Goal: Task Accomplishment & Management: Use online tool/utility

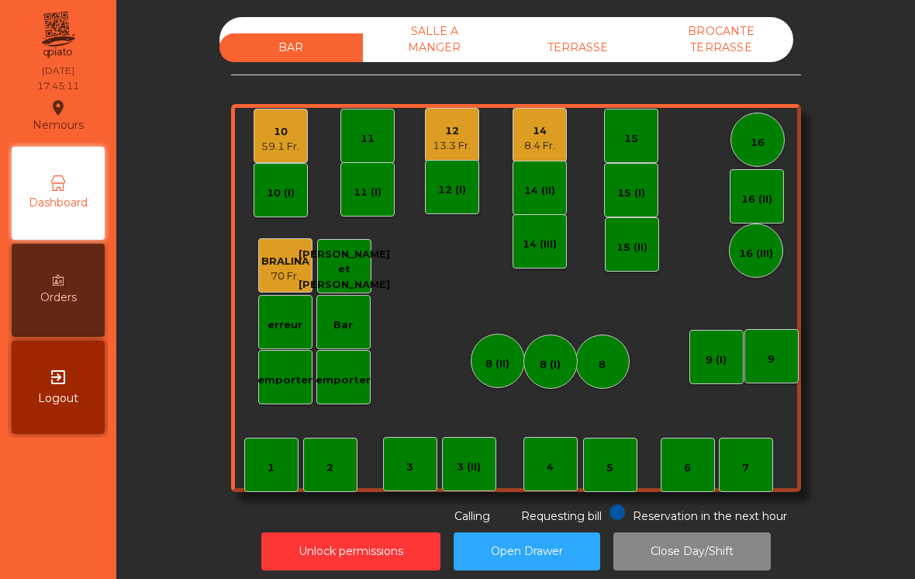
click at [539, 140] on div "8.4 Fr." at bounding box center [539, 146] width 31 height 16
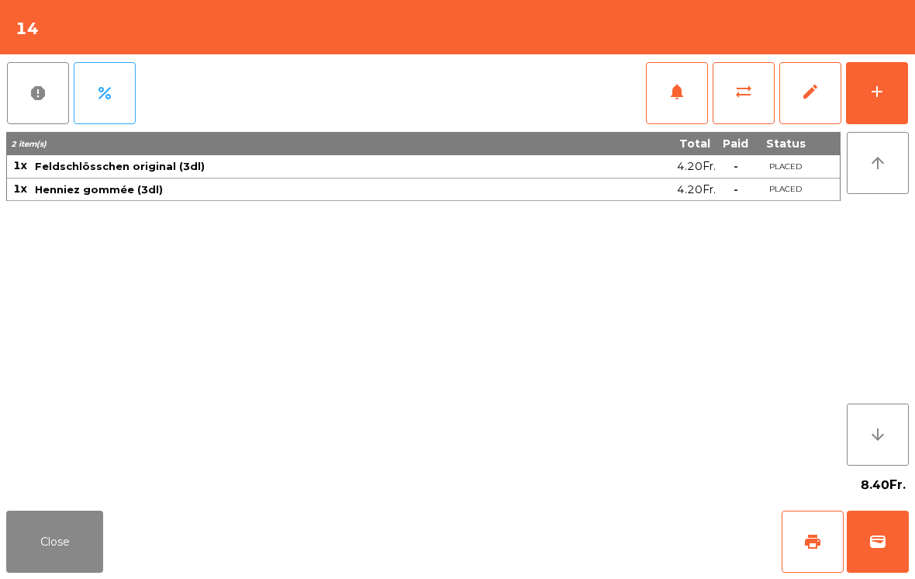
click at [880, 525] on button "wallet" at bounding box center [878, 541] width 62 height 62
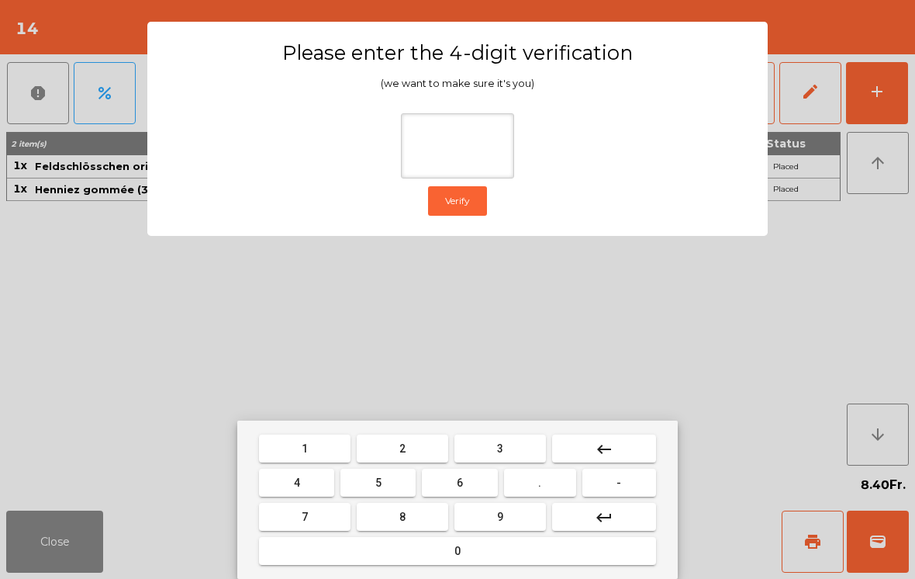
type input "*"
type input "****"
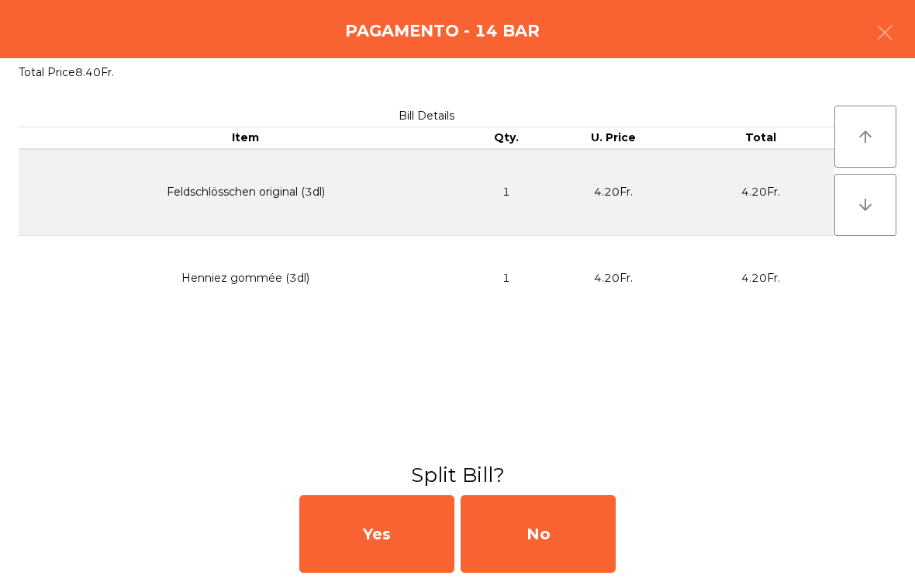
click at [520, 526] on div "No" at bounding box center [538, 534] width 155 height 78
click at [565, 537] on div "MB" at bounding box center [538, 534] width 155 height 78
click at [560, 524] on div "No" at bounding box center [538, 534] width 155 height 78
click at [559, 523] on div "No" at bounding box center [538, 534] width 155 height 78
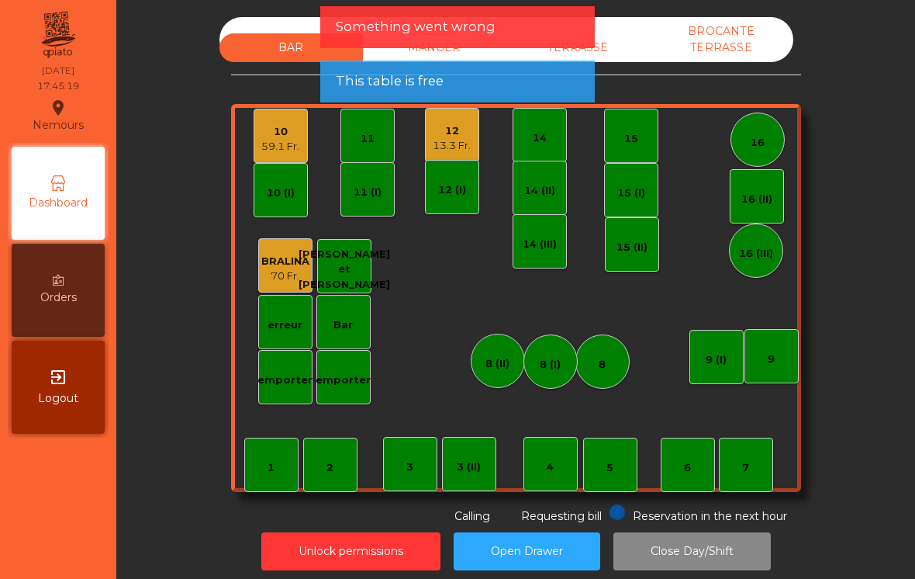
click at [447, 154] on div "12 13.3 Fr." at bounding box center [452, 135] width 54 height 54
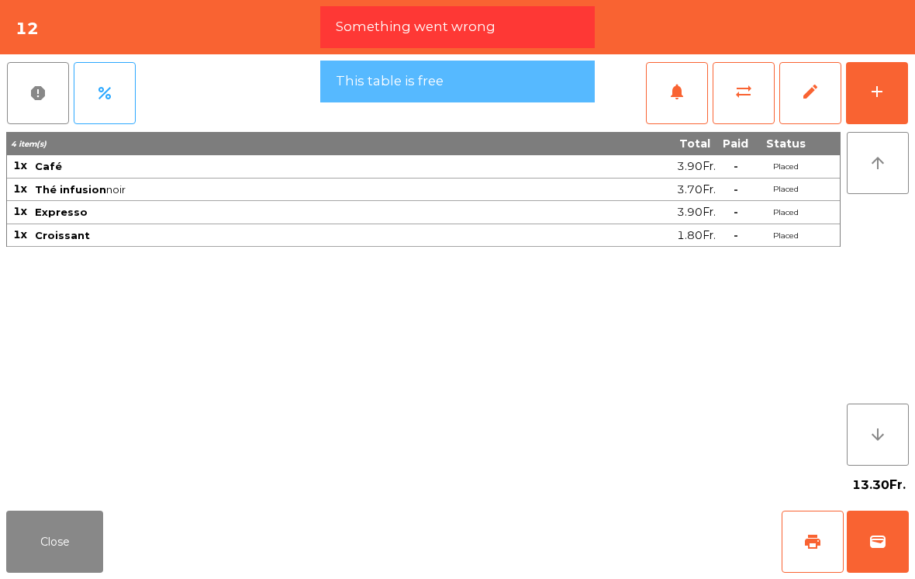
click at [875, 545] on span "wallet" at bounding box center [878, 541] width 19 height 19
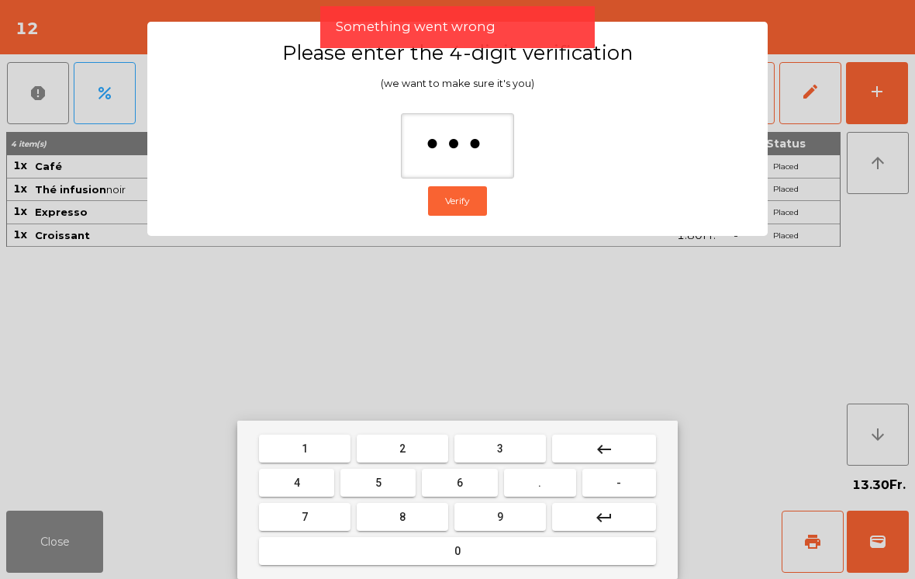
type input "****"
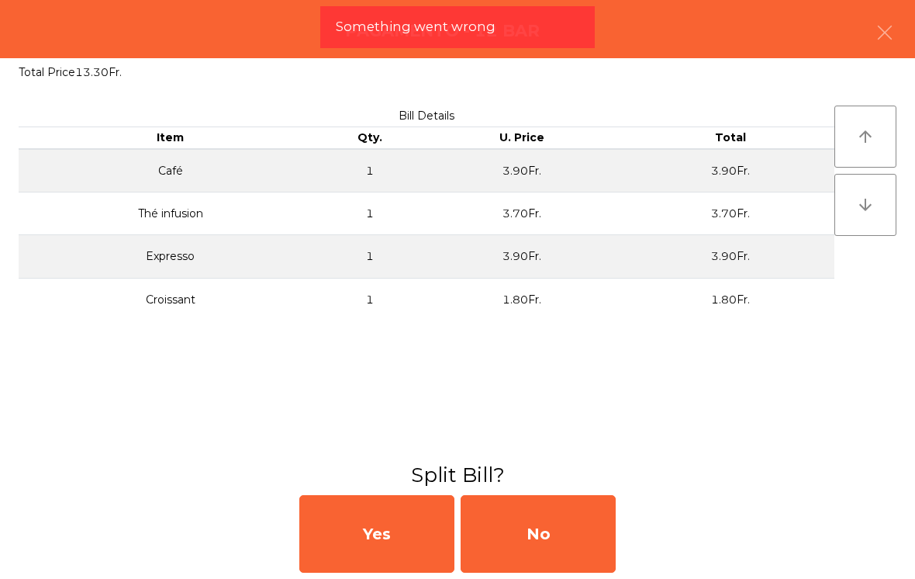
click at [588, 517] on div "No" at bounding box center [538, 534] width 155 height 78
click at [587, 517] on div "MB" at bounding box center [538, 534] width 155 height 78
click at [566, 533] on div "No" at bounding box center [538, 534] width 155 height 78
click at [566, 530] on div "No" at bounding box center [538, 534] width 155 height 78
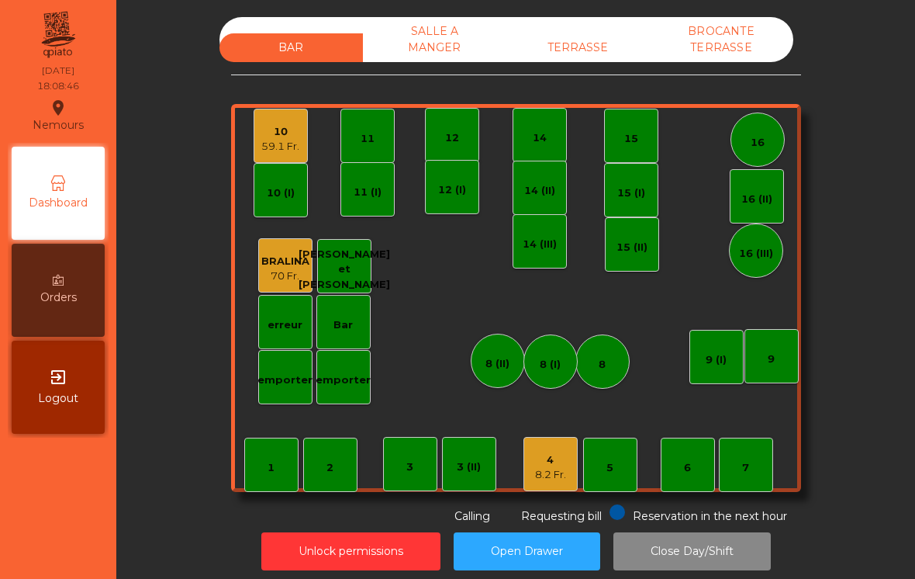
click at [270, 137] on div "10" at bounding box center [280, 132] width 38 height 16
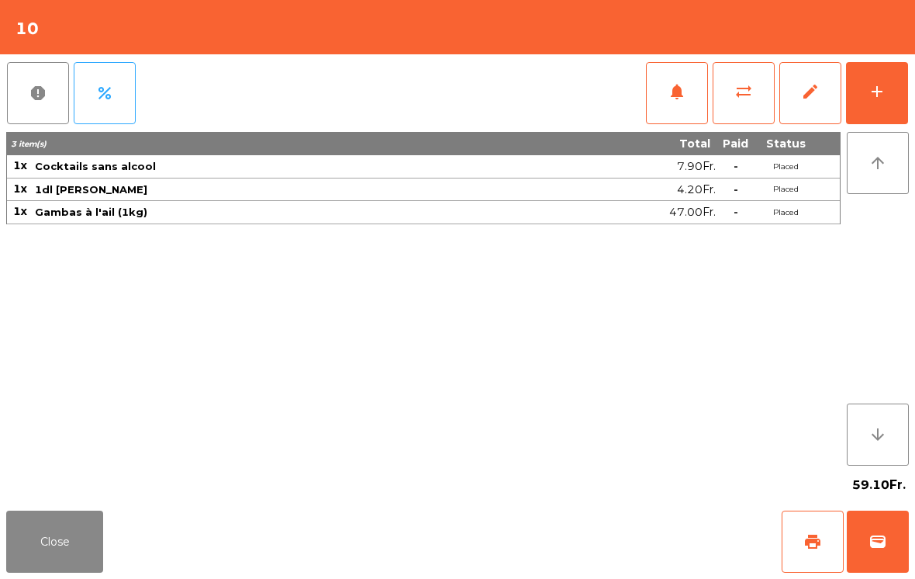
click at [877, 105] on button "add" at bounding box center [877, 93] width 62 height 62
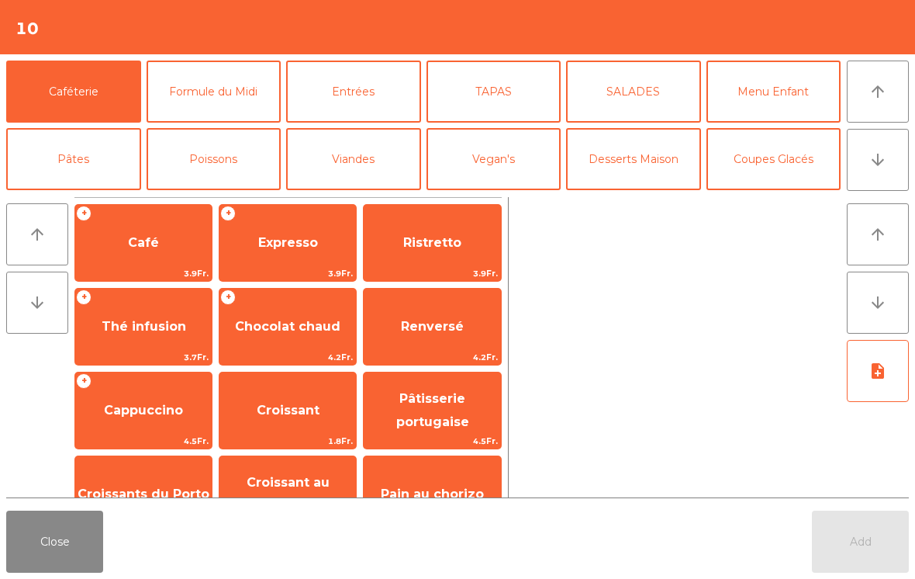
scroll to position [9, 0]
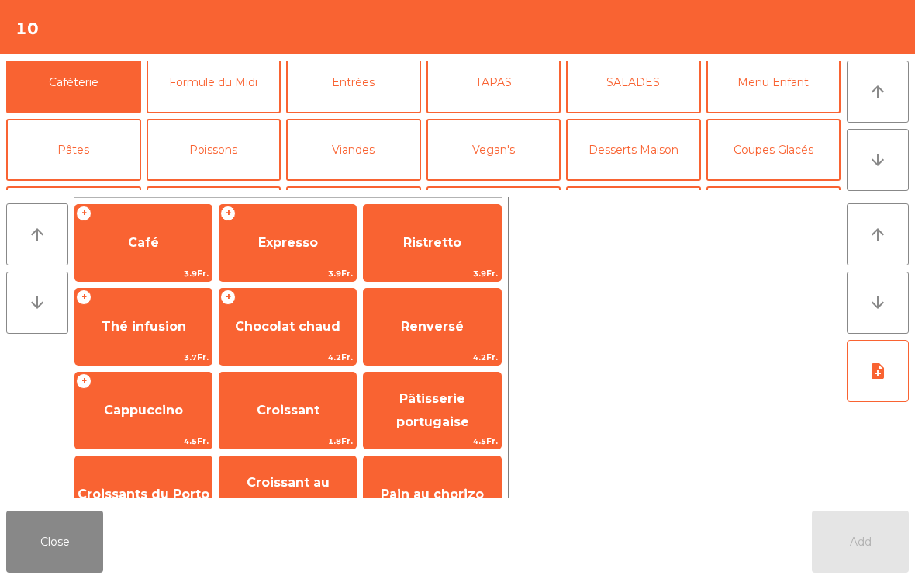
click at [797, 149] on button "Coupes Glacés" at bounding box center [774, 150] width 135 height 62
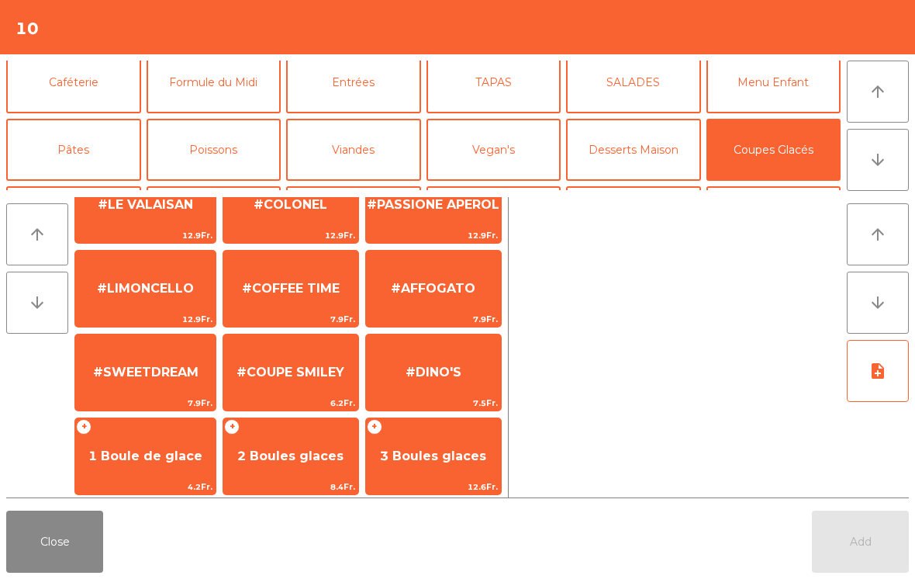
scroll to position [209, 0]
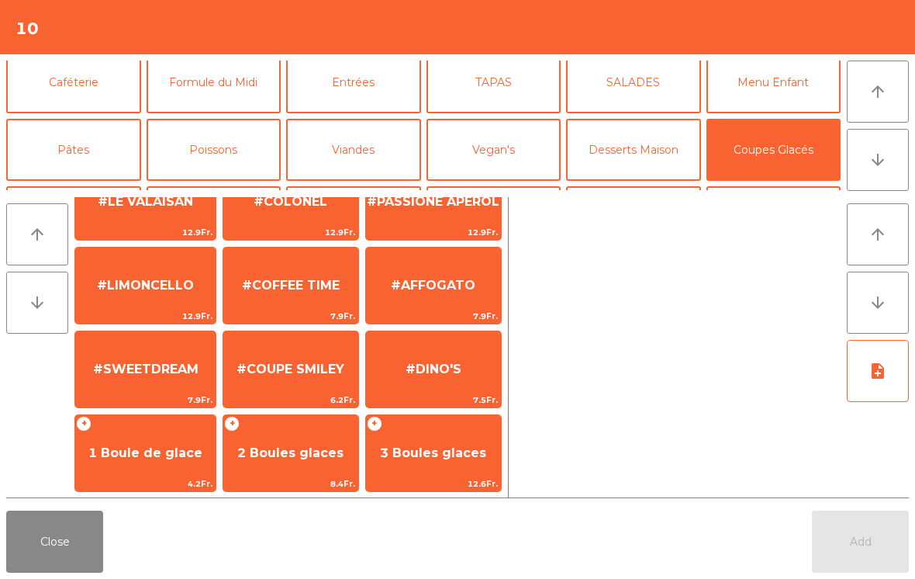
click at [282, 333] on div "#COUPE SMILEY 6.2Fr." at bounding box center [291, 369] width 136 height 78
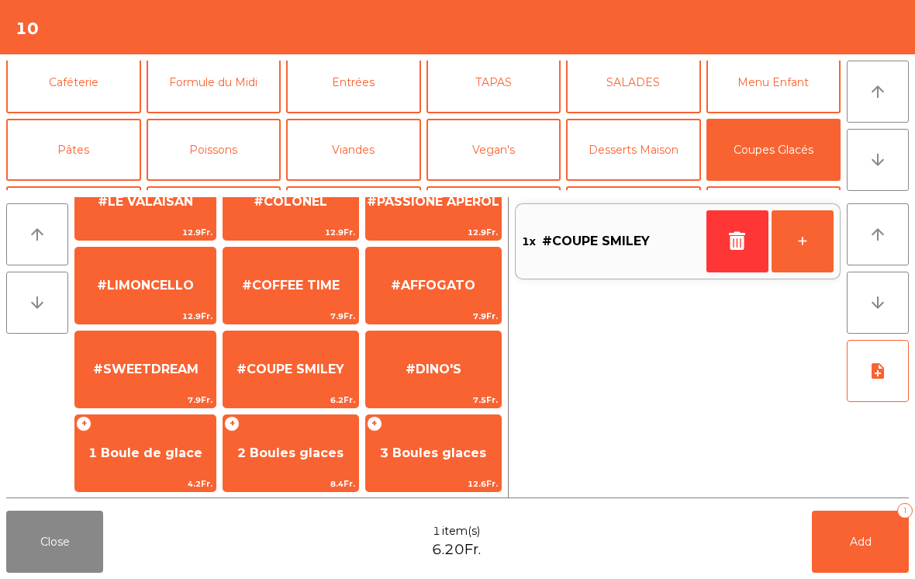
click at [702, 255] on div "1x #COUPE SMILEY +" at bounding box center [678, 241] width 326 height 76
click at [728, 238] on icon "button" at bounding box center [737, 240] width 23 height 19
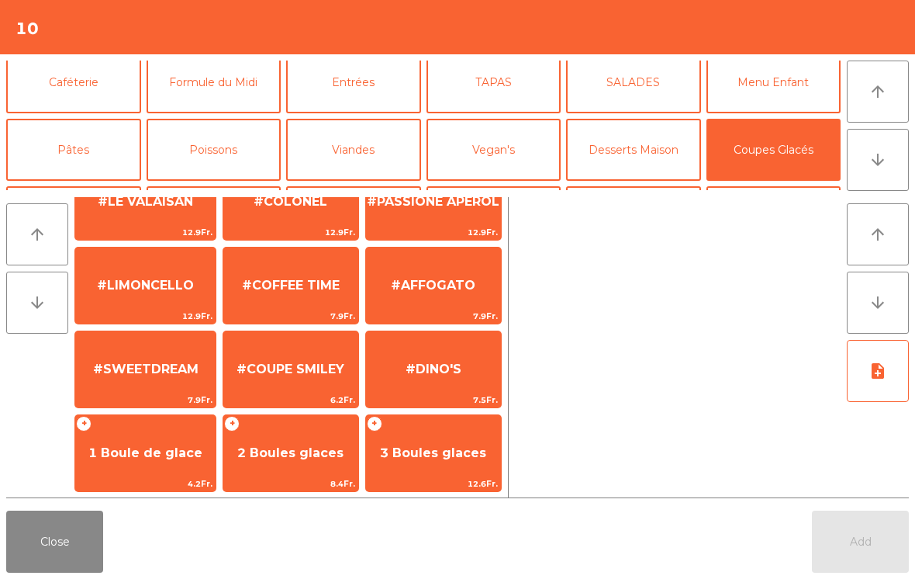
click at [295, 272] on span "#COFFEE TIME" at bounding box center [290, 285] width 135 height 42
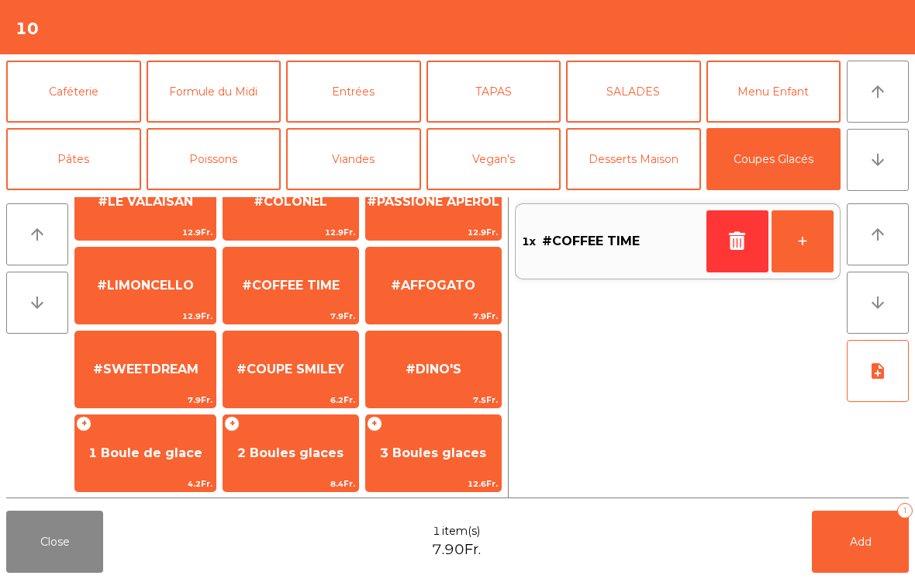
scroll to position [85, 0]
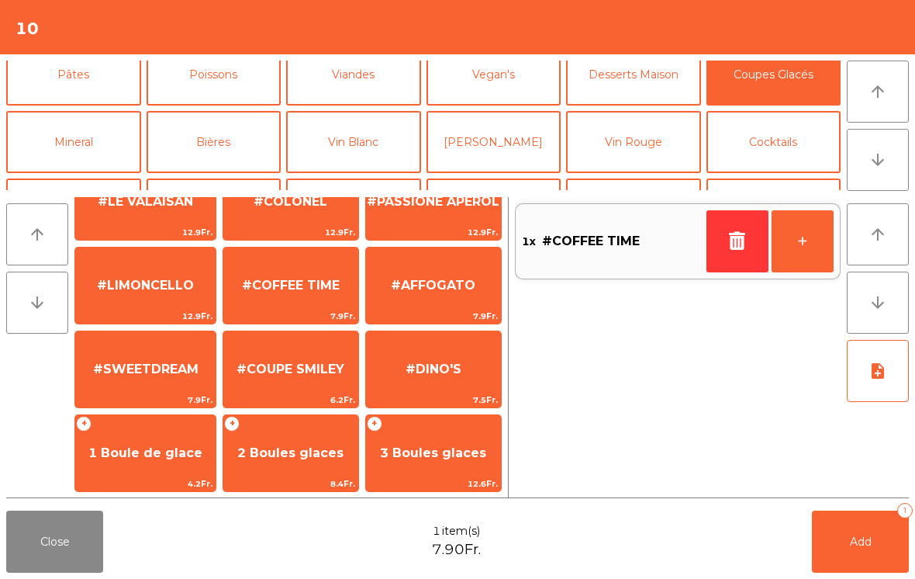
click at [499, 135] on button "[PERSON_NAME]" at bounding box center [494, 142] width 135 height 62
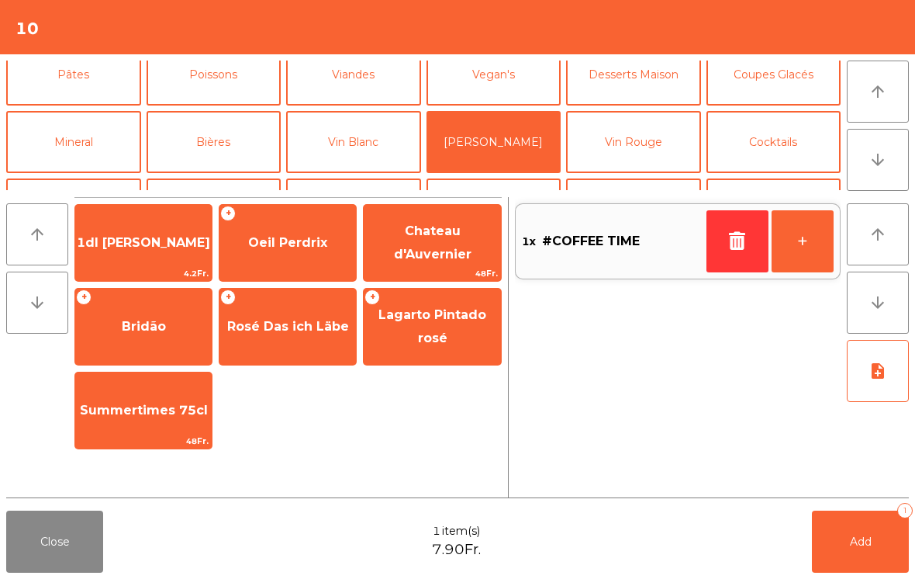
scroll to position [0, 0]
click at [165, 240] on span "1dl [PERSON_NAME]" at bounding box center [143, 242] width 133 height 15
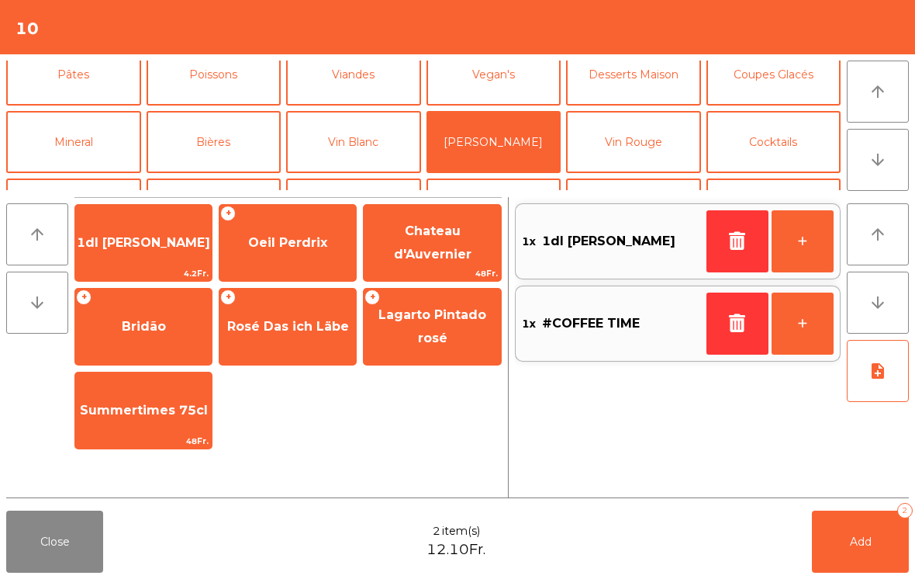
click at [855, 536] on span "Add" at bounding box center [861, 541] width 22 height 14
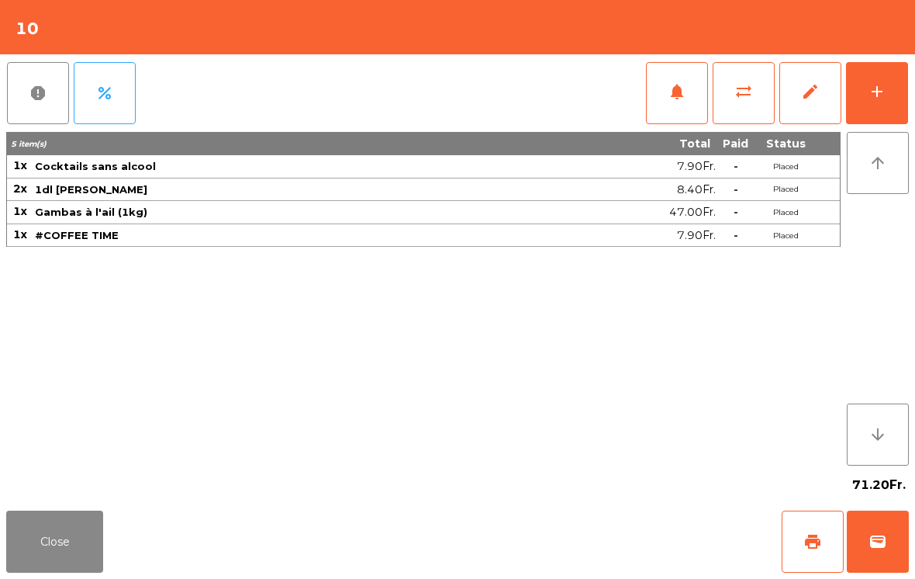
click at [68, 555] on button "Close" at bounding box center [54, 541] width 97 height 62
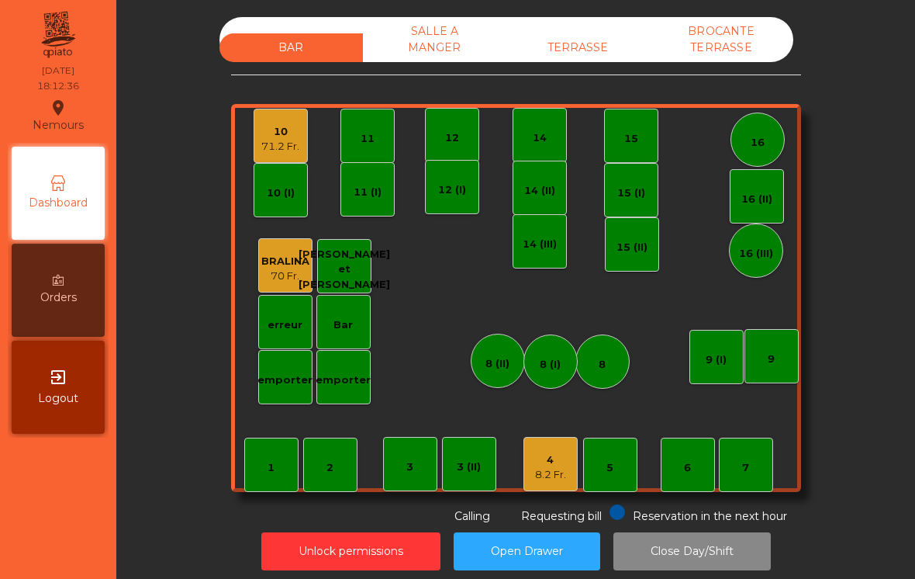
click at [555, 464] on div "4" at bounding box center [550, 460] width 31 height 16
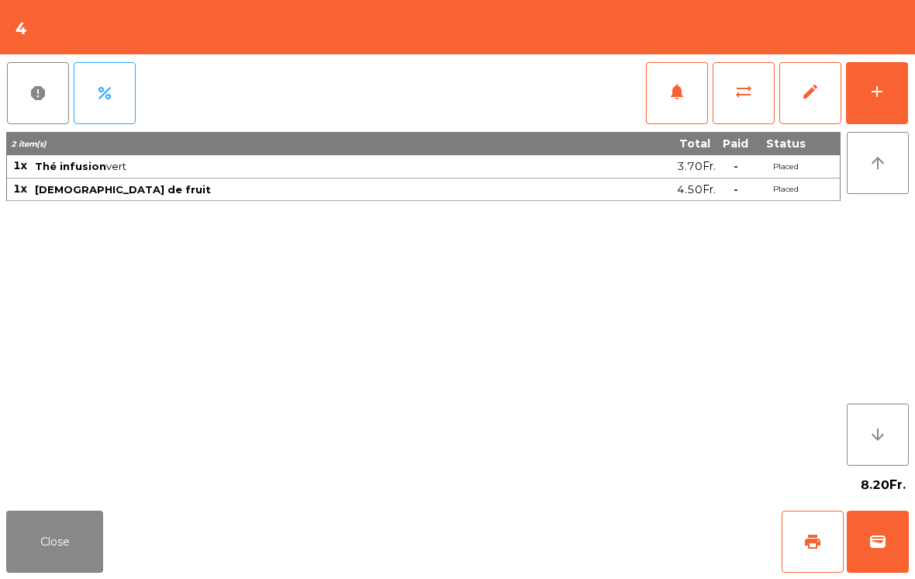
click at [865, 90] on button "add" at bounding box center [877, 93] width 62 height 62
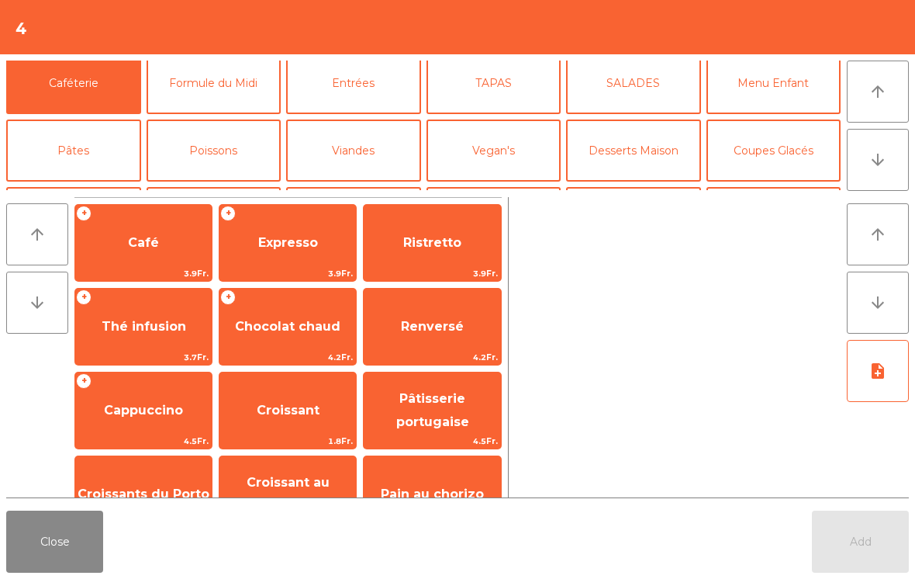
scroll to position [93, 0]
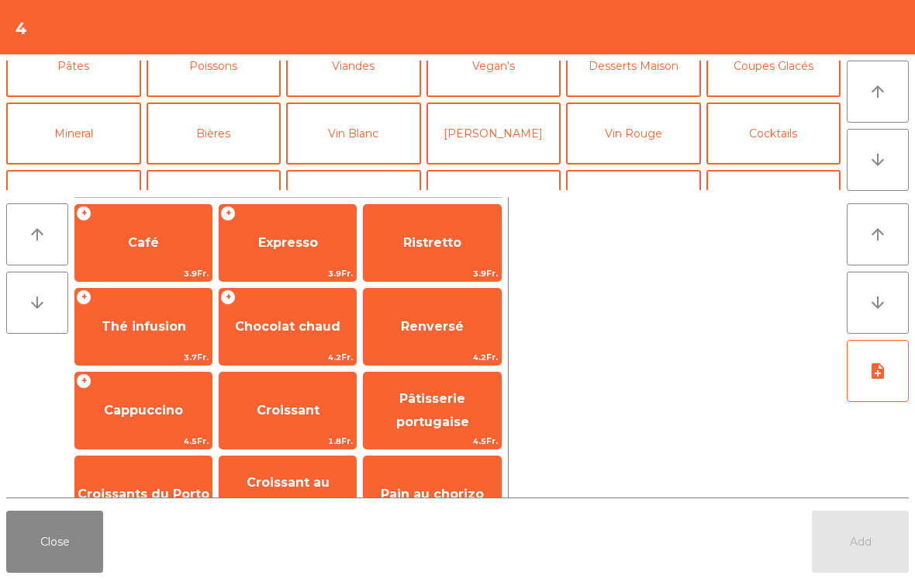
click at [91, 138] on button "Mineral" at bounding box center [73, 133] width 135 height 62
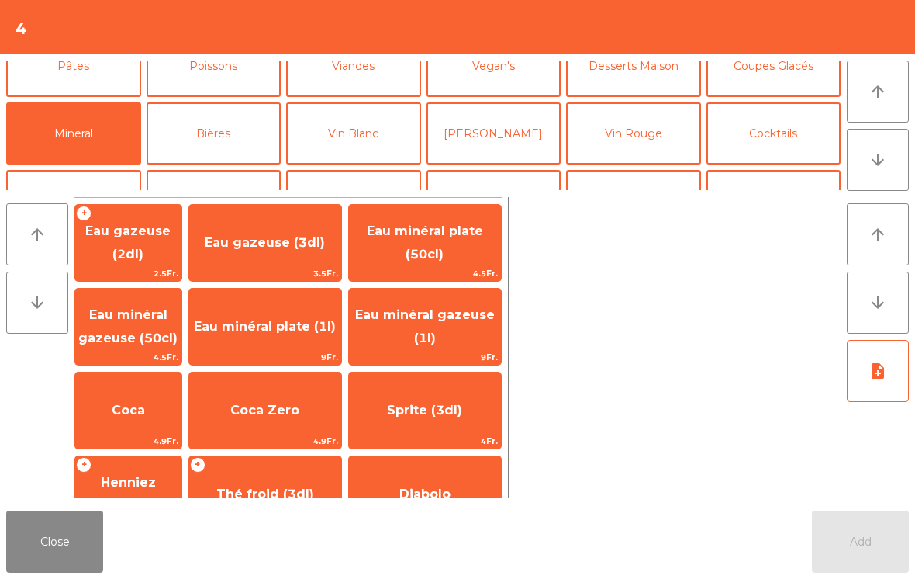
click at [447, 321] on span "Eau minéral gazeuse (1l)" at bounding box center [425, 326] width 140 height 38
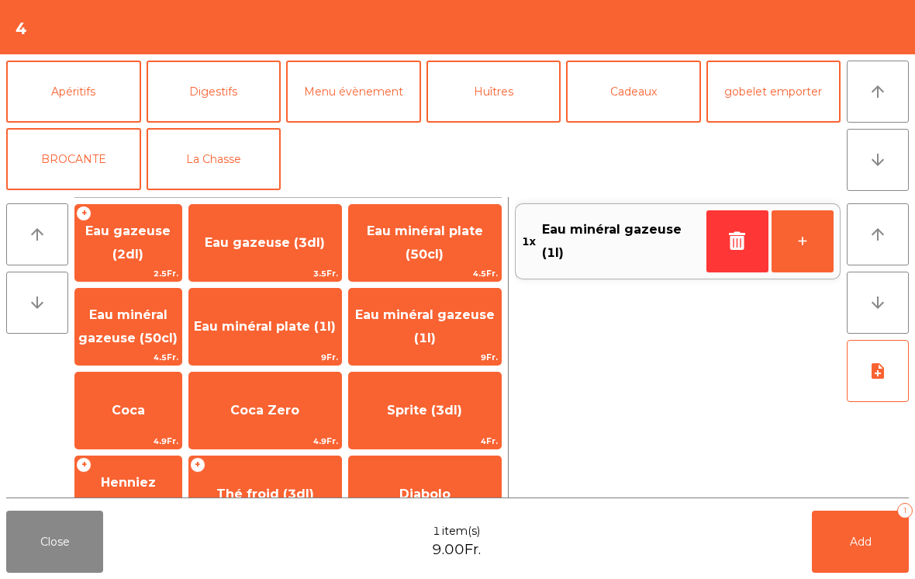
click at [235, 142] on button "La Chasse" at bounding box center [214, 159] width 135 height 62
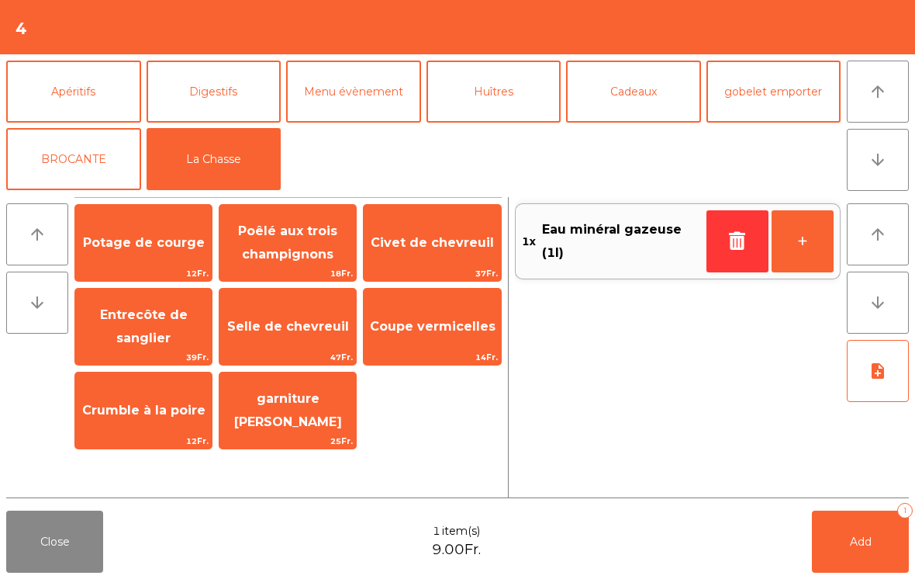
click at [171, 209] on div "Potage de courge 12Fr." at bounding box center [143, 243] width 138 height 78
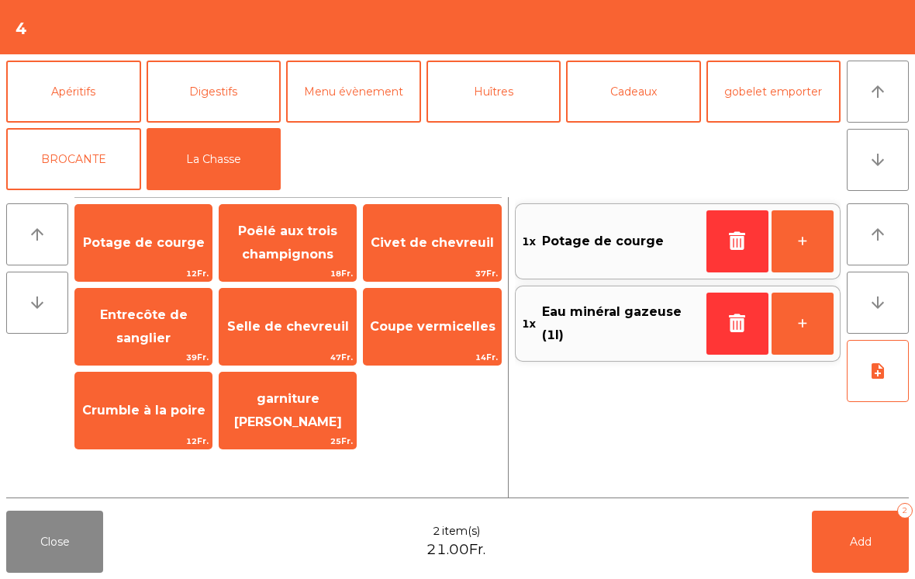
click at [290, 314] on span "Selle de chevreuil" at bounding box center [287, 327] width 136 height 42
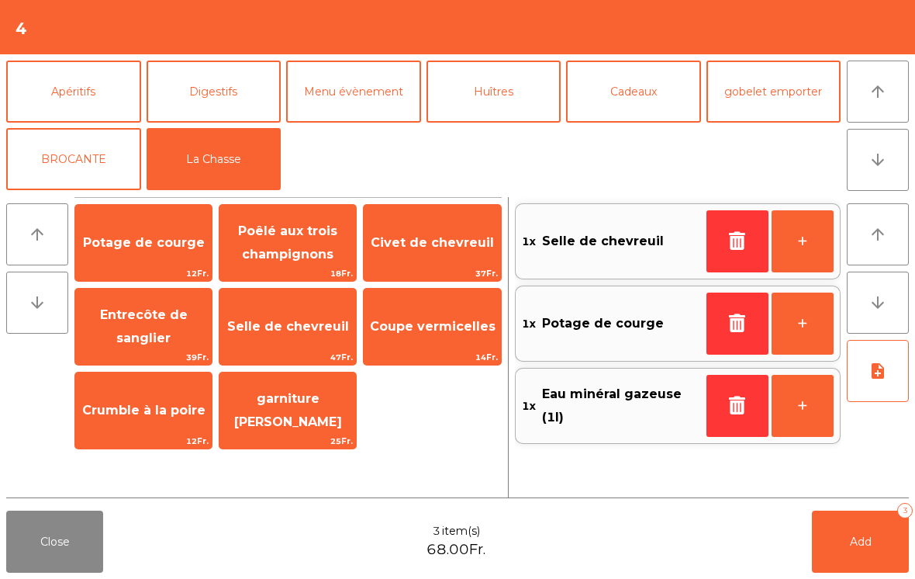
click at [800, 237] on button "+" at bounding box center [803, 241] width 62 height 62
click at [876, 369] on icon "note_add" at bounding box center [878, 370] width 19 height 19
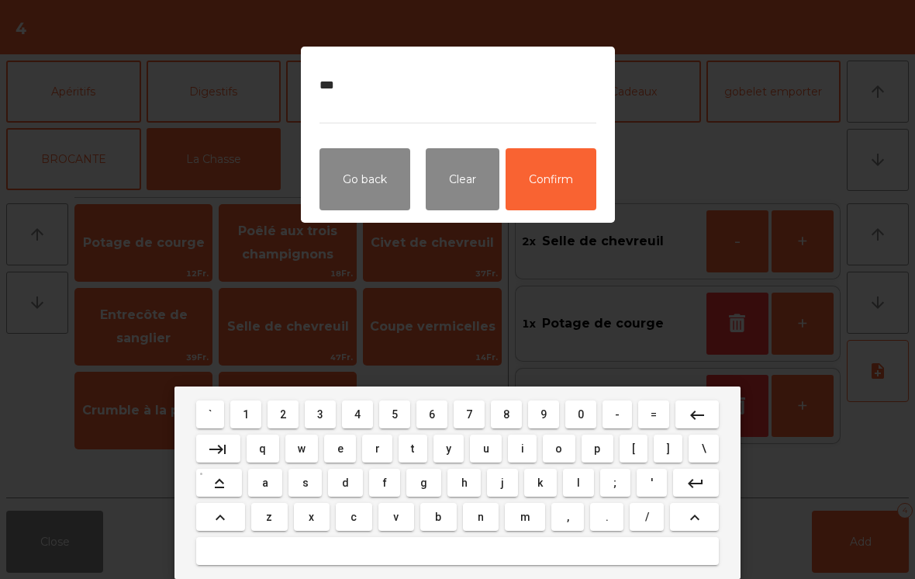
type textarea "****"
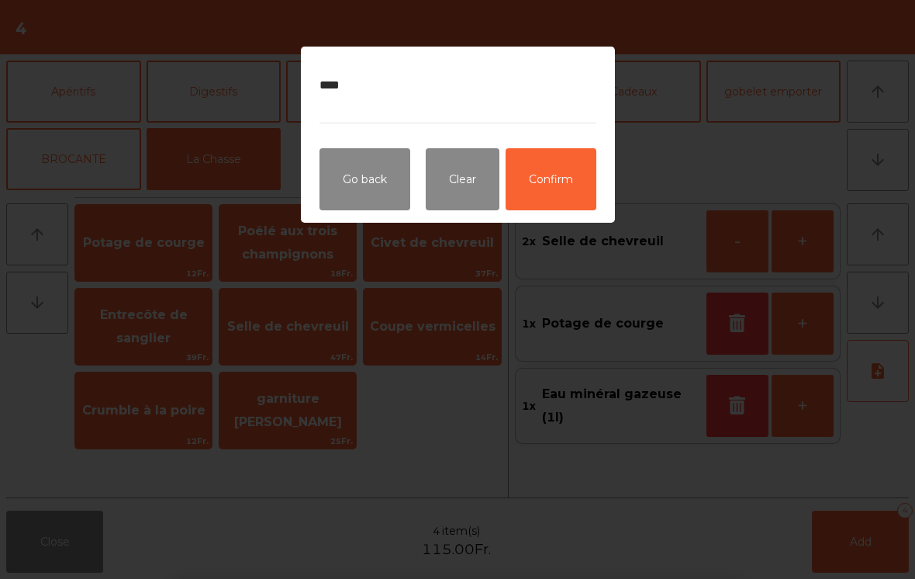
click at [534, 191] on button "Confirm" at bounding box center [551, 179] width 91 height 62
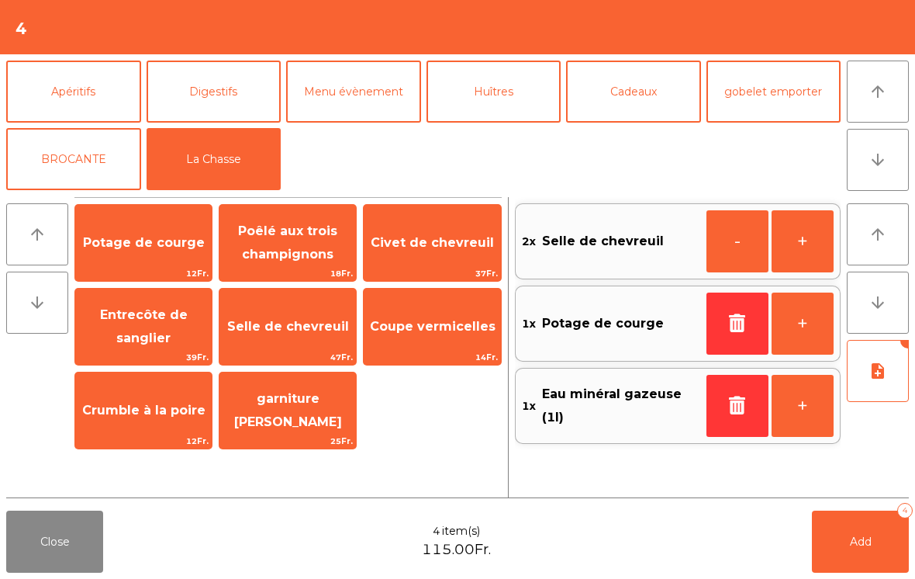
click at [855, 527] on button "Add 4" at bounding box center [860, 541] width 97 height 62
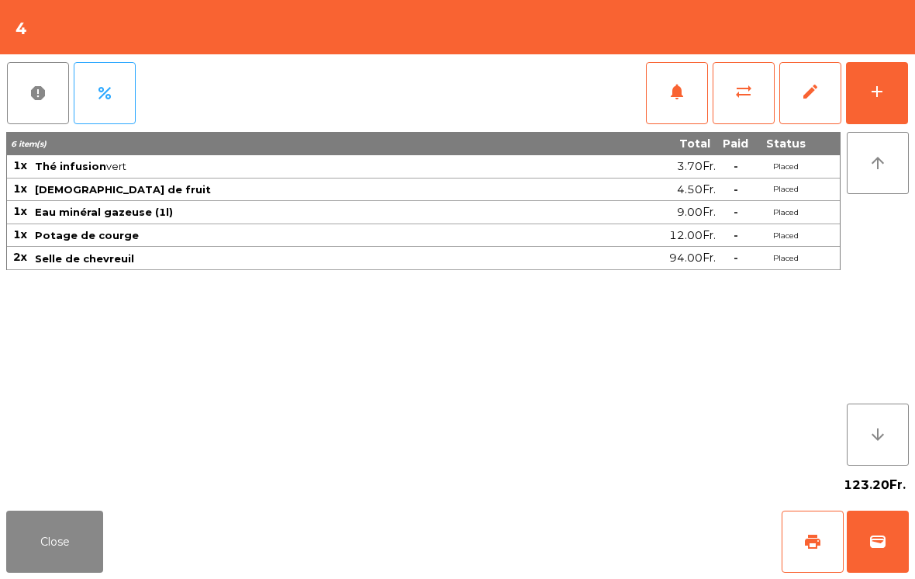
click at [686, 86] on button "notifications" at bounding box center [677, 93] width 62 height 62
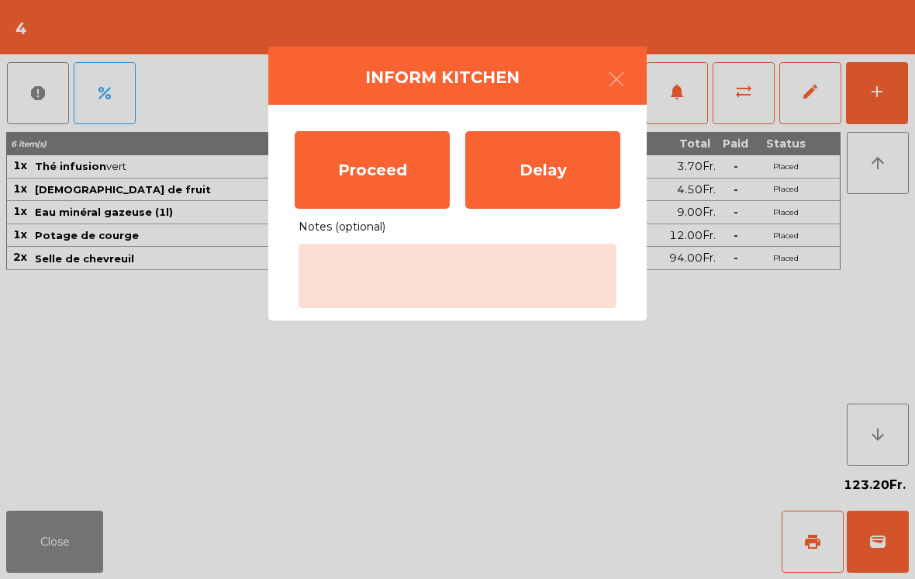
click at [57, 507] on ngb-modal-window "Inform Kitchen Proceed Delay Notes (optional)" at bounding box center [457, 289] width 915 height 579
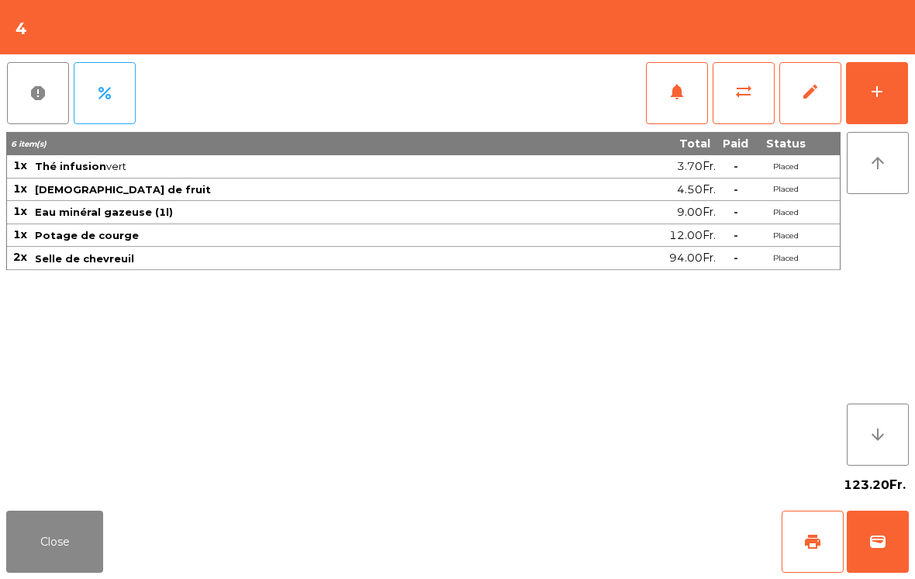
click at [670, 100] on span "notifications" at bounding box center [677, 91] width 19 height 19
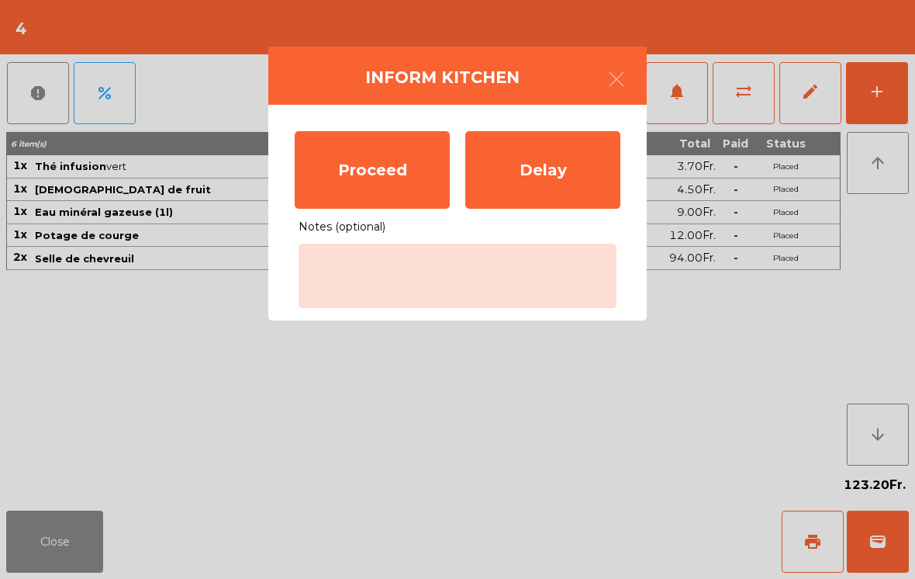
click at [385, 181] on div "Proceed" at bounding box center [372, 170] width 155 height 78
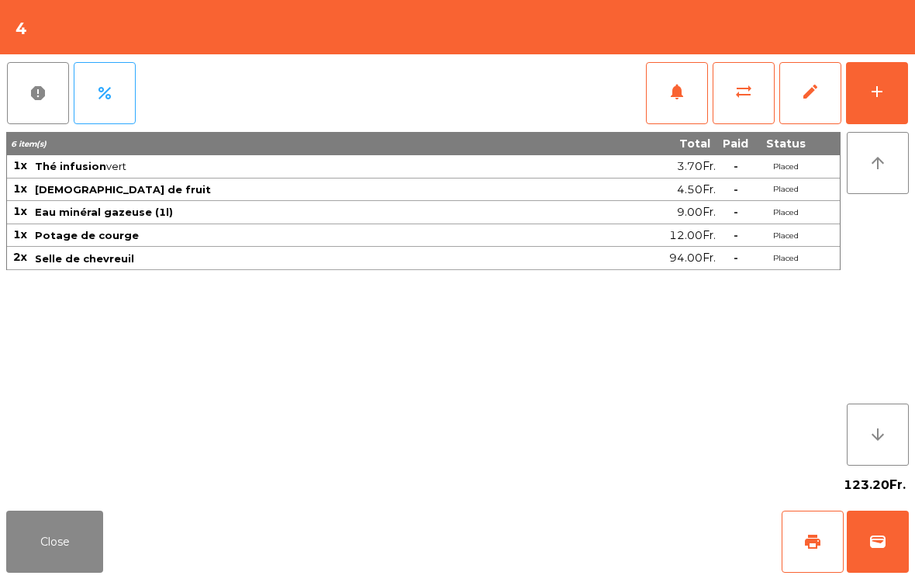
click at [100, 529] on button "Close" at bounding box center [54, 541] width 97 height 62
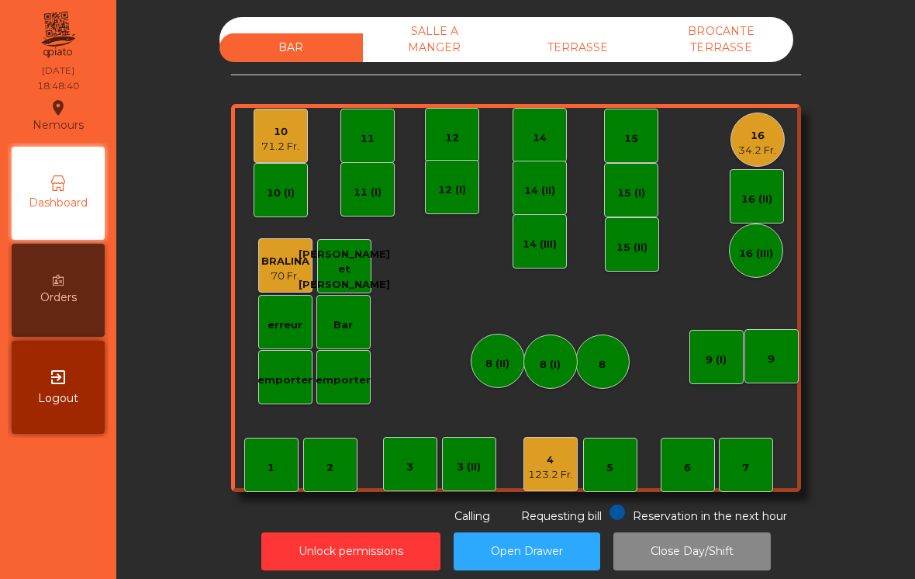
click at [775, 159] on div "16 34.2 Fr." at bounding box center [758, 139] width 54 height 54
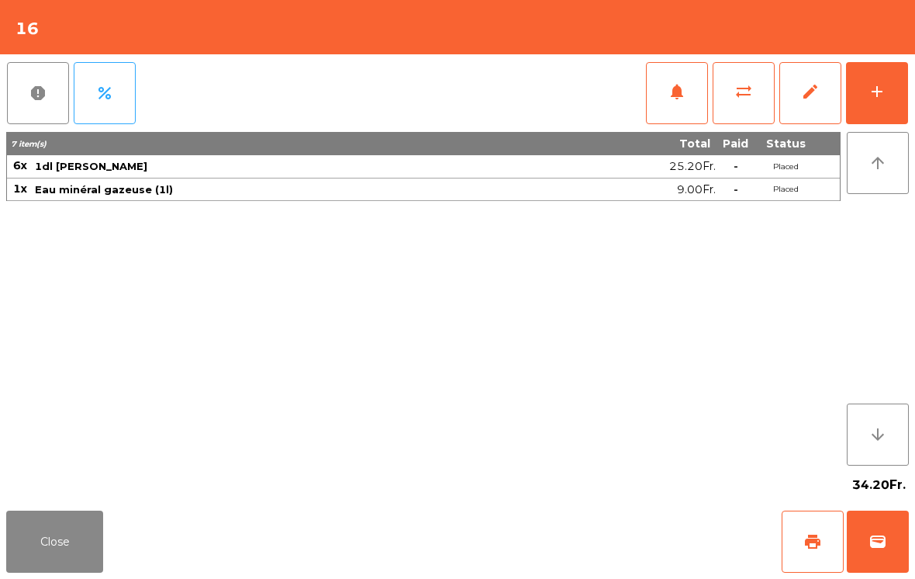
click at [902, 102] on button "add" at bounding box center [877, 93] width 62 height 62
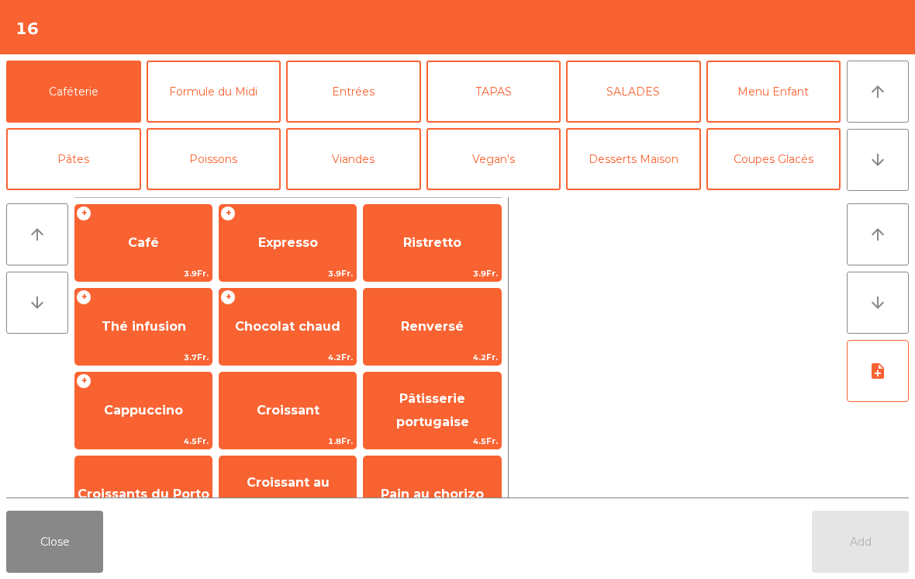
click at [368, 98] on button "Entrées" at bounding box center [353, 91] width 135 height 62
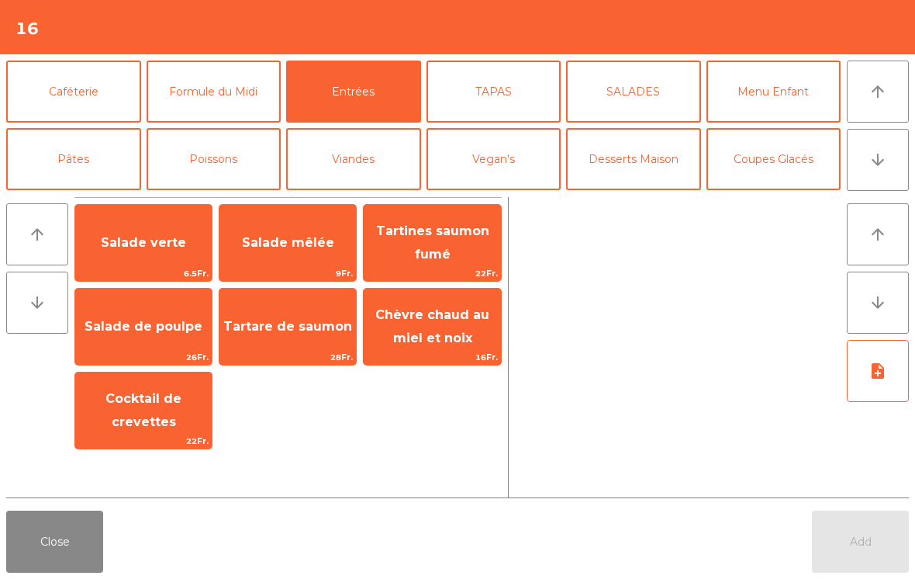
click at [286, 253] on span "Salade mêlée" at bounding box center [287, 243] width 136 height 42
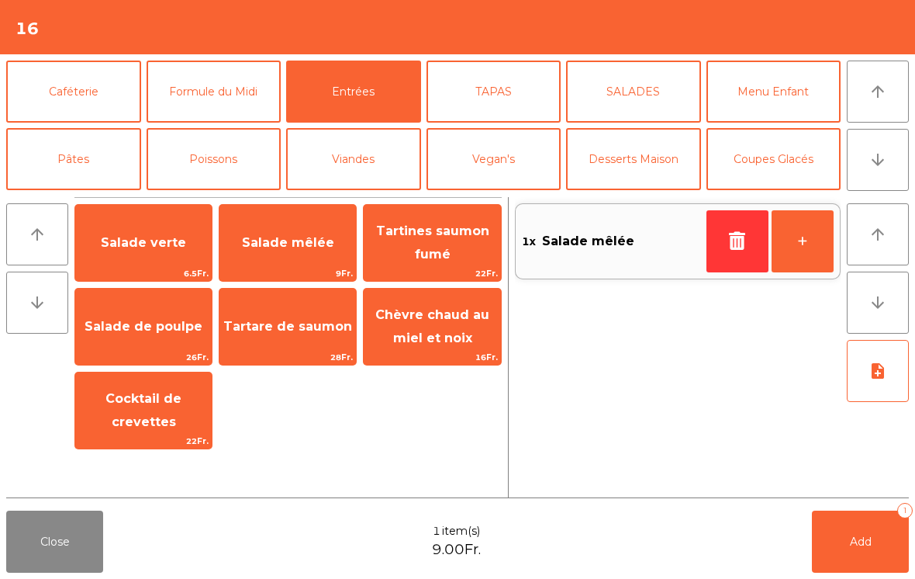
click at [286, 252] on span "Salade mêlée" at bounding box center [287, 243] width 136 height 42
click at [163, 240] on span "Salade verte" at bounding box center [143, 242] width 85 height 15
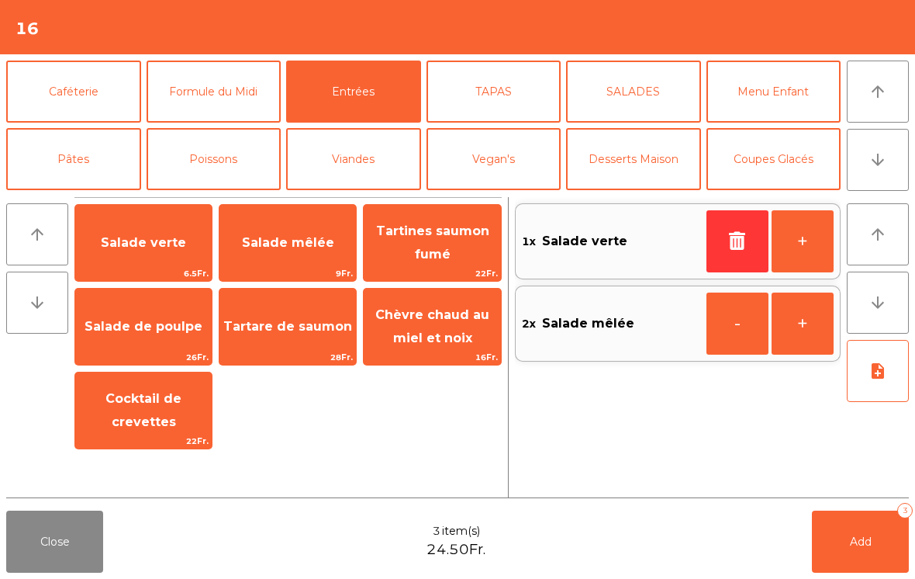
click at [250, 150] on button "Poissons" at bounding box center [214, 159] width 135 height 62
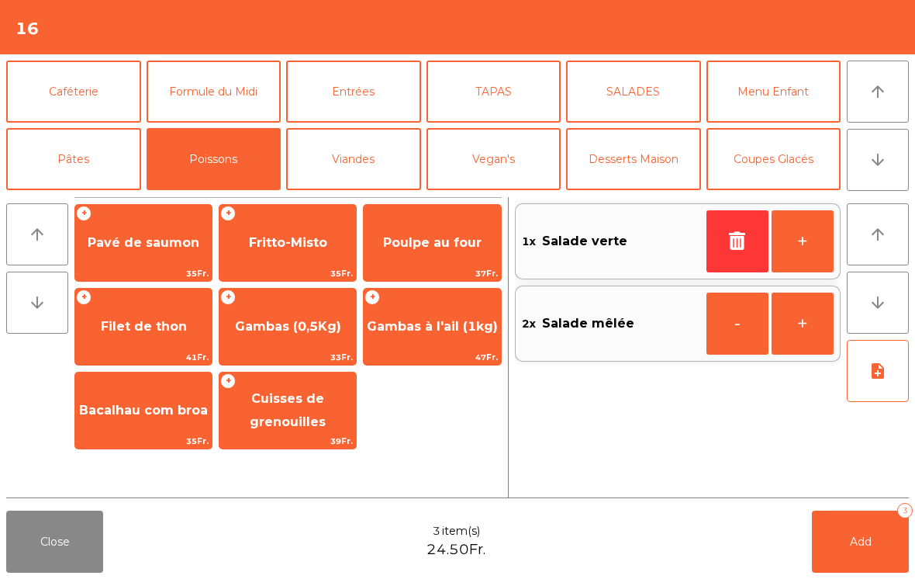
click at [486, 240] on span "Poulpe au four" at bounding box center [432, 243] width 136 height 42
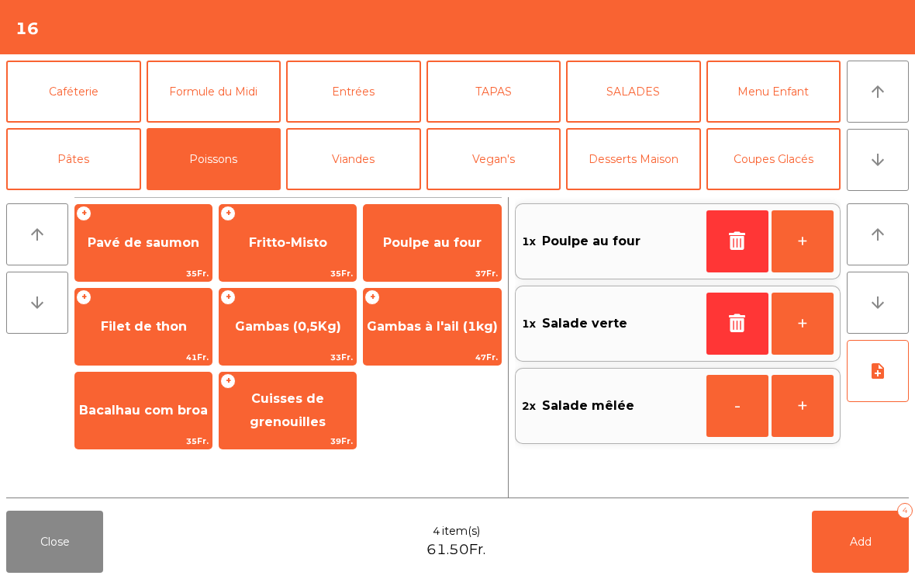
click at [430, 254] on span "Poulpe au four" at bounding box center [432, 243] width 136 height 42
click at [303, 334] on span "Gambas (0,5Kg)" at bounding box center [287, 327] width 136 height 42
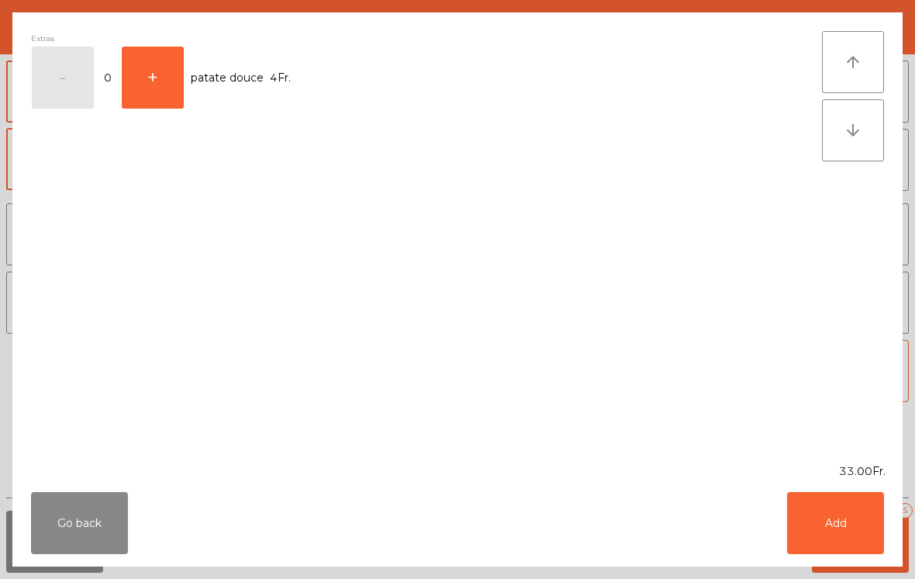
click at [853, 534] on button "Add" at bounding box center [835, 523] width 97 height 62
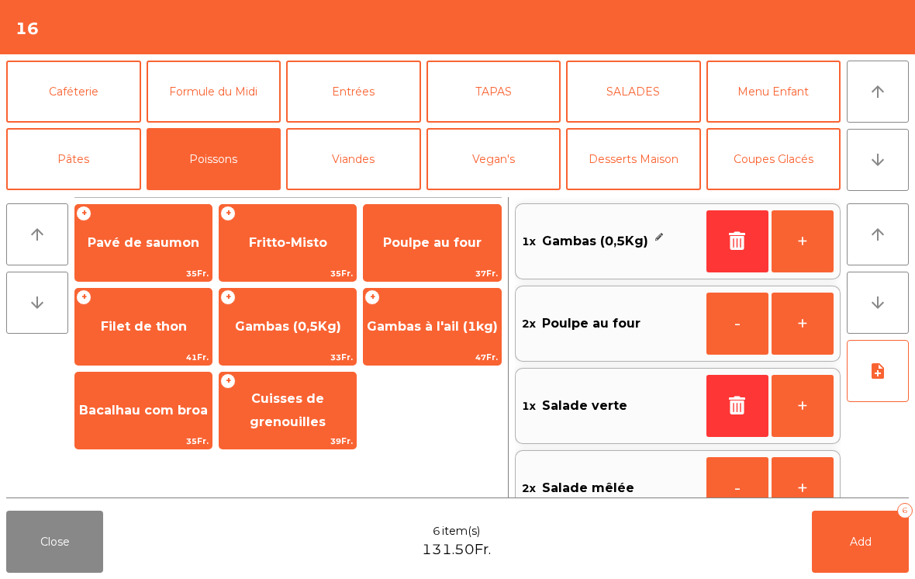
click at [855, 554] on button "Add 6" at bounding box center [860, 541] width 97 height 62
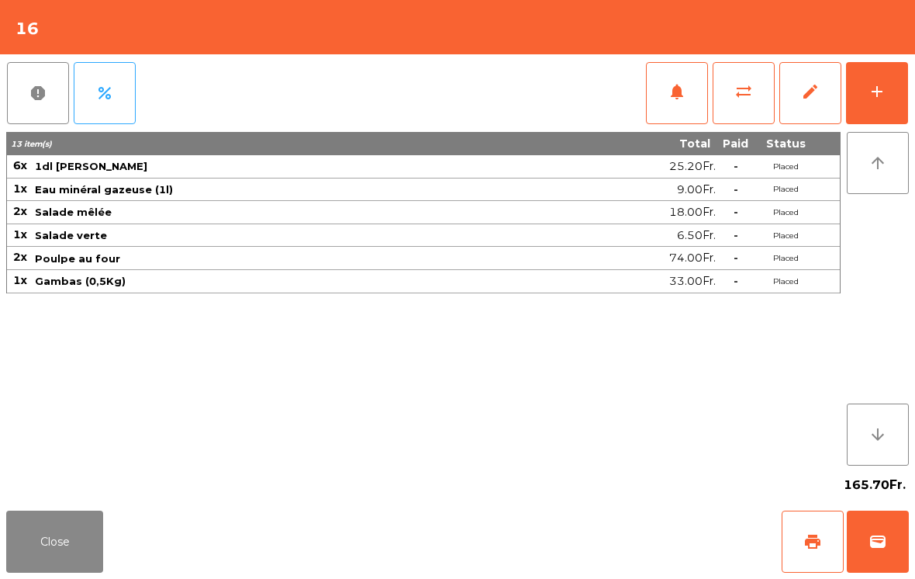
click at [741, 82] on span "sync_alt" at bounding box center [743, 91] width 19 height 19
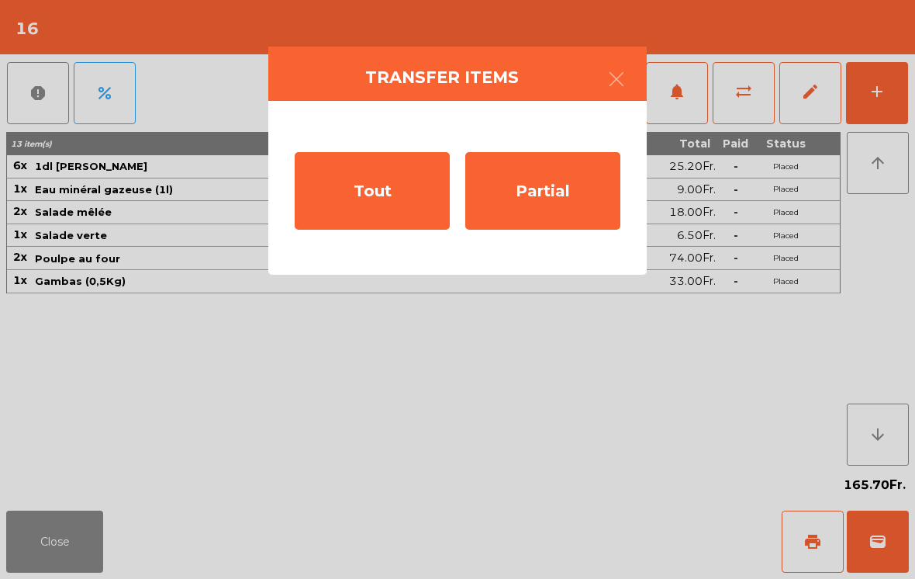
click at [570, 199] on div "Partial" at bounding box center [542, 191] width 155 height 78
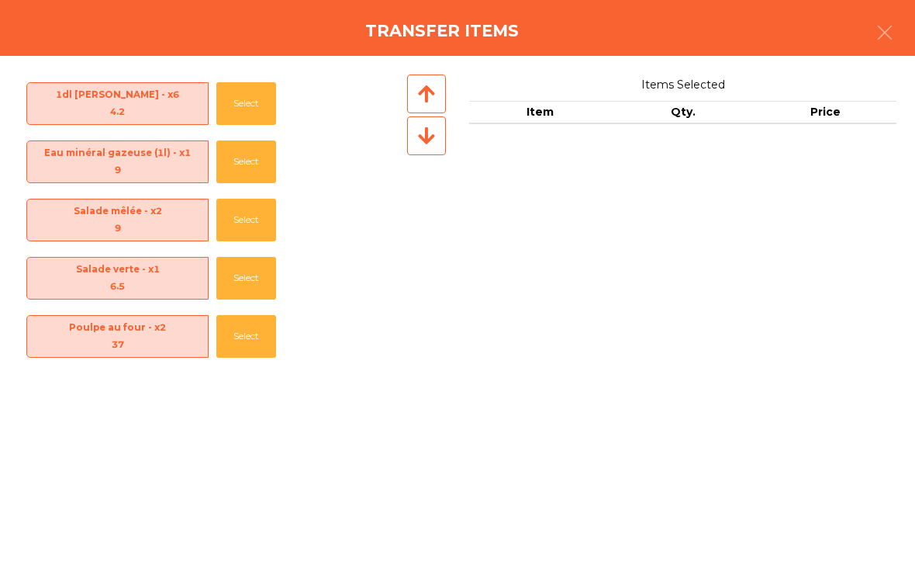
click at [264, 333] on button "Select" at bounding box center [246, 336] width 60 height 43
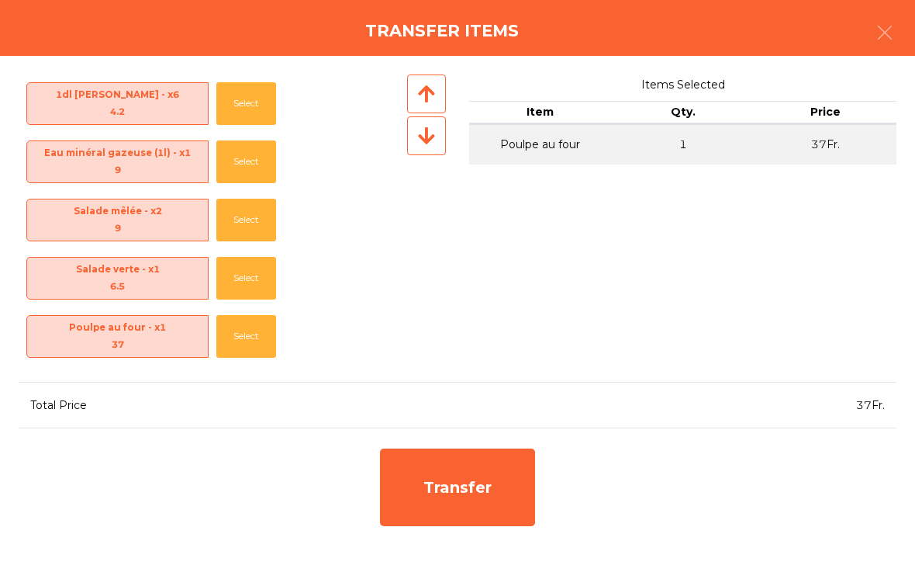
click at [880, 26] on icon "button" at bounding box center [885, 32] width 19 height 19
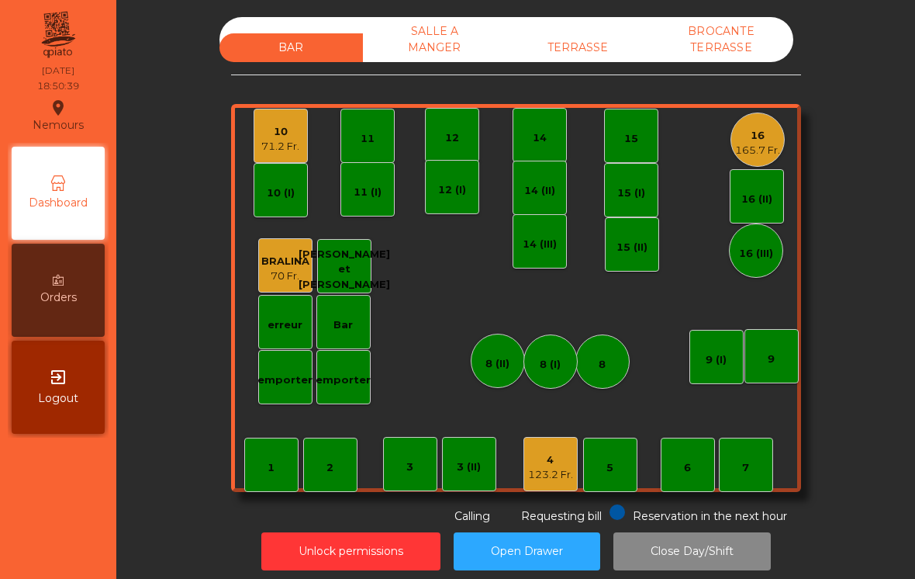
click at [764, 148] on div "165.7 Fr." at bounding box center [757, 151] width 45 height 16
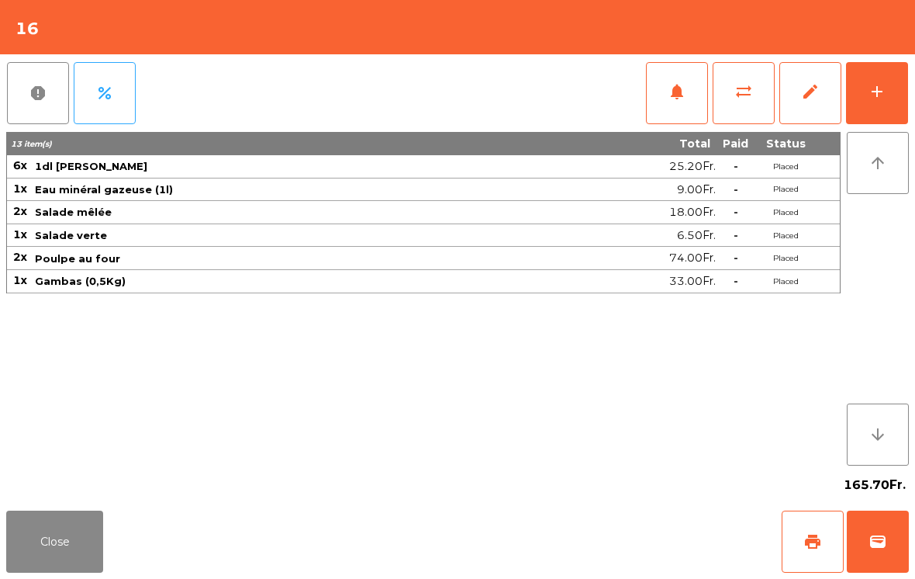
click at [743, 94] on span "sync_alt" at bounding box center [743, 91] width 19 height 19
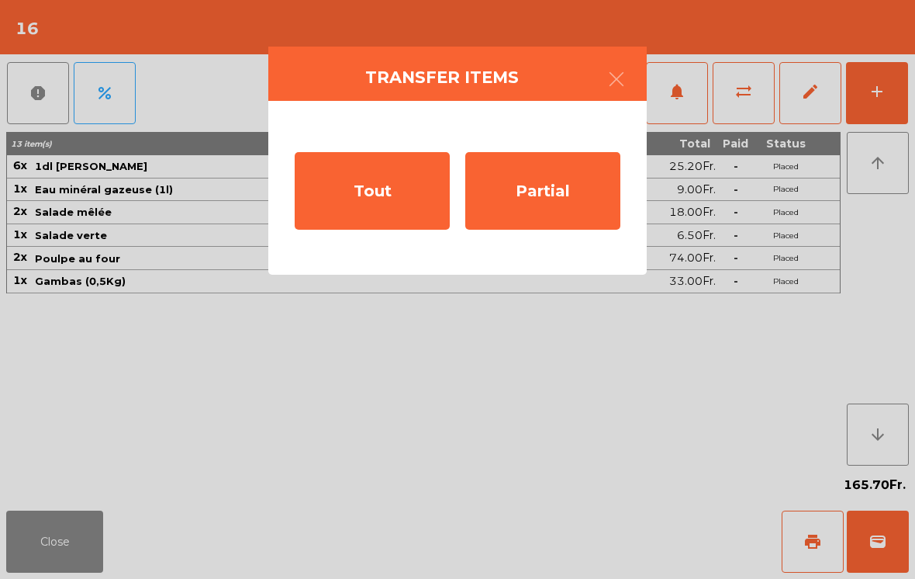
click at [557, 192] on div "Partial" at bounding box center [542, 191] width 155 height 78
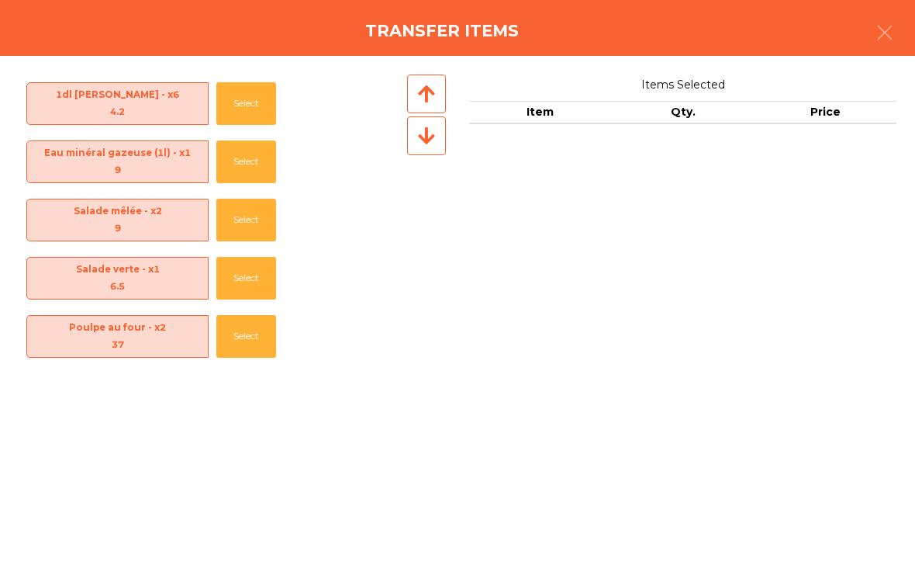
scroll to position [55, 0]
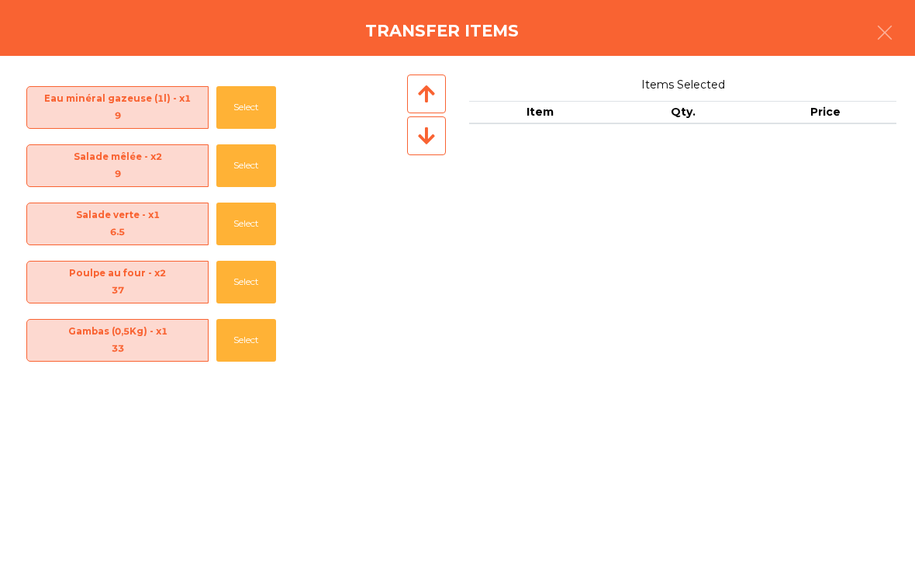
click at [244, 344] on button "Select" at bounding box center [246, 340] width 60 height 43
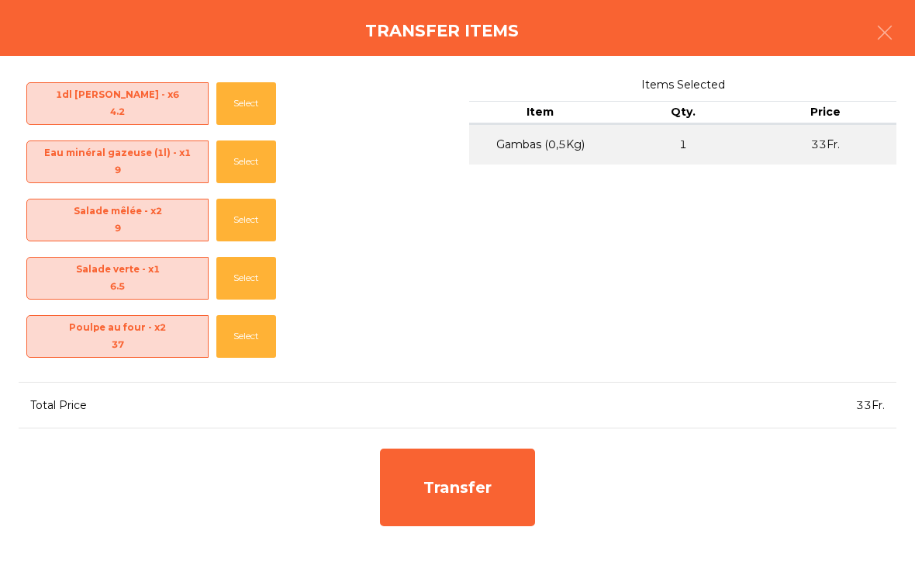
click at [454, 496] on div "Transfer" at bounding box center [457, 487] width 155 height 78
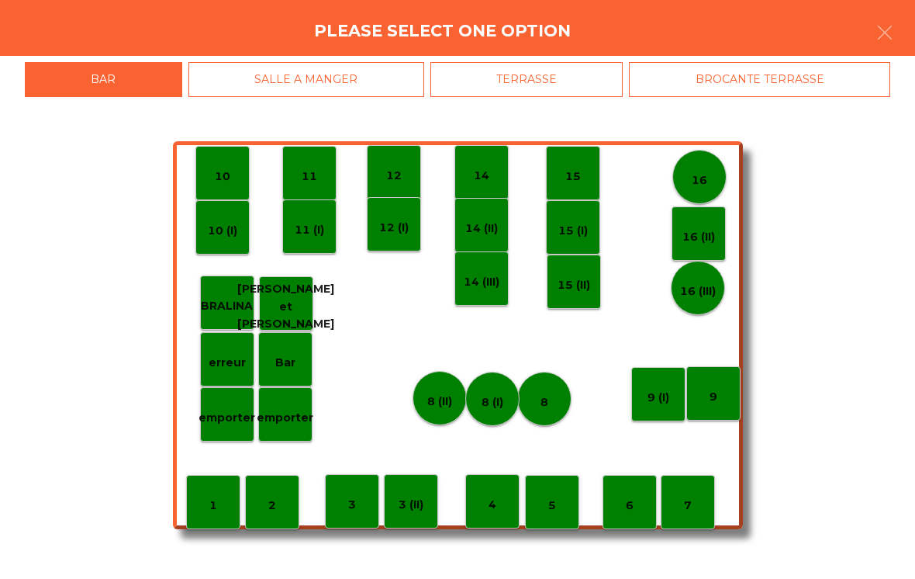
scroll to position [0, 0]
click at [206, 363] on div "erreur" at bounding box center [227, 359] width 54 height 54
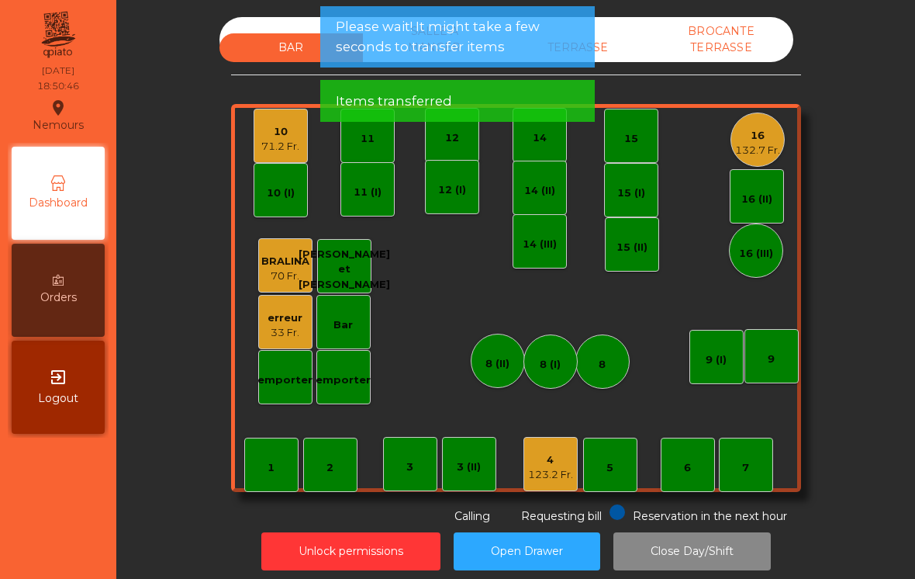
click at [773, 130] on div "16" at bounding box center [757, 136] width 45 height 16
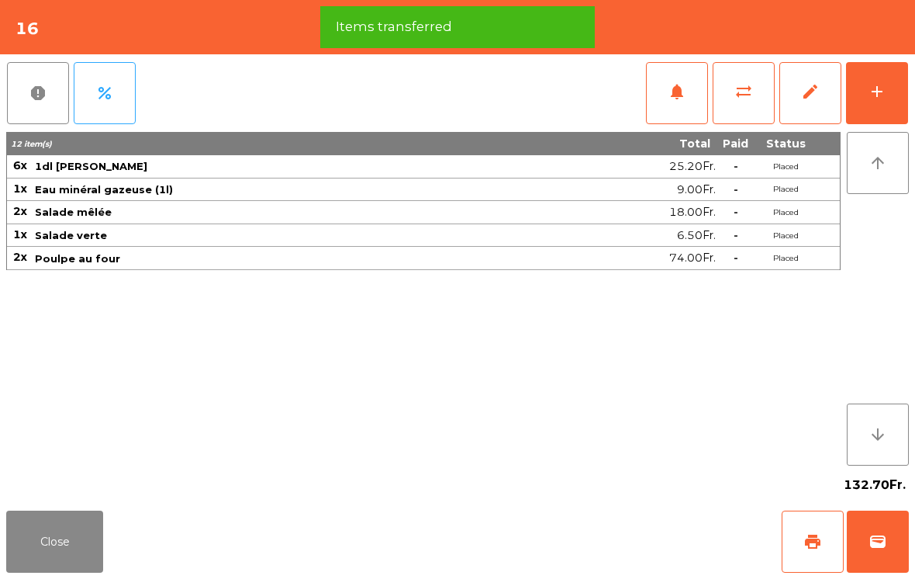
click at [891, 98] on button "add" at bounding box center [877, 93] width 62 height 62
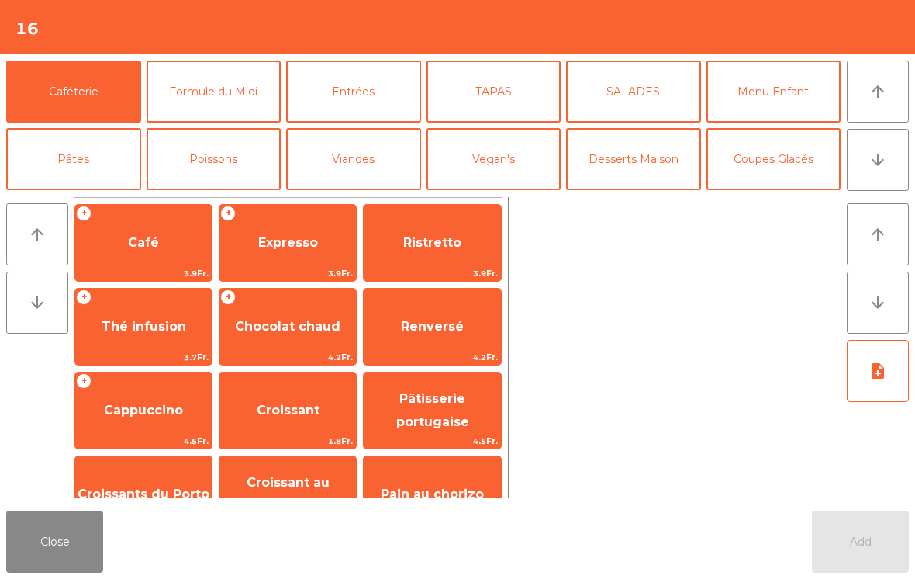
scroll to position [69, 0]
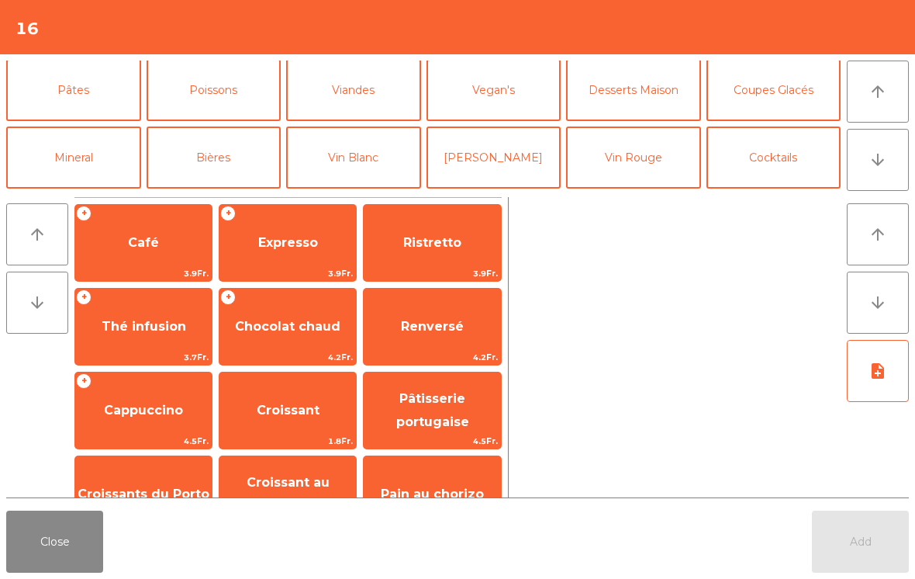
click at [238, 160] on button "Bières" at bounding box center [214, 157] width 135 height 62
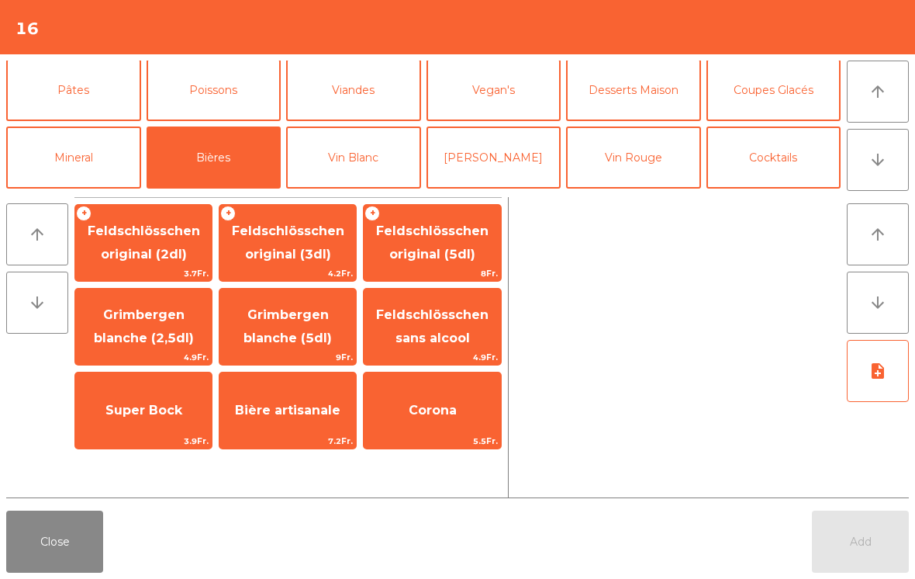
click at [250, 94] on button "Poissons" at bounding box center [214, 90] width 135 height 62
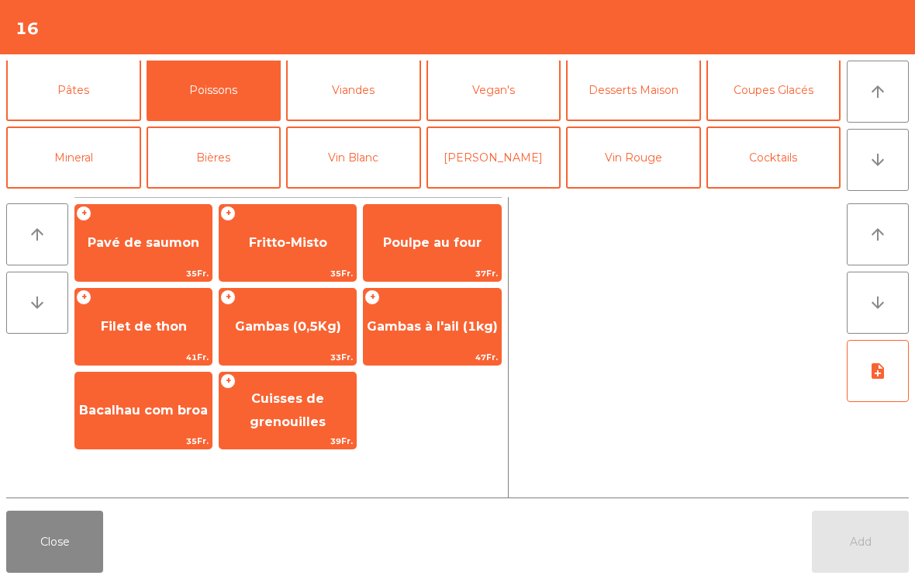
scroll to position [74, 0]
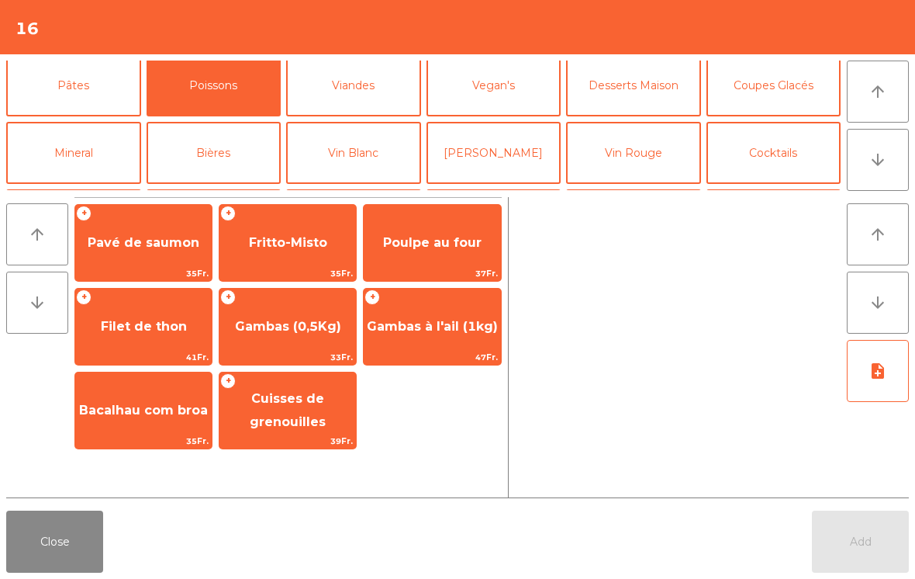
click at [430, 247] on span "Poulpe au four" at bounding box center [432, 242] width 98 height 15
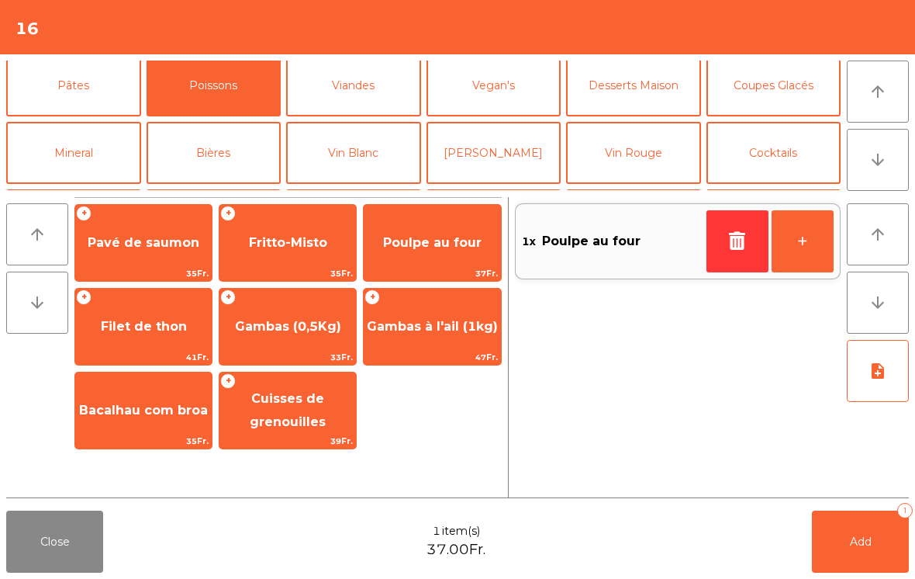
click at [848, 562] on button "Add 1" at bounding box center [860, 541] width 97 height 62
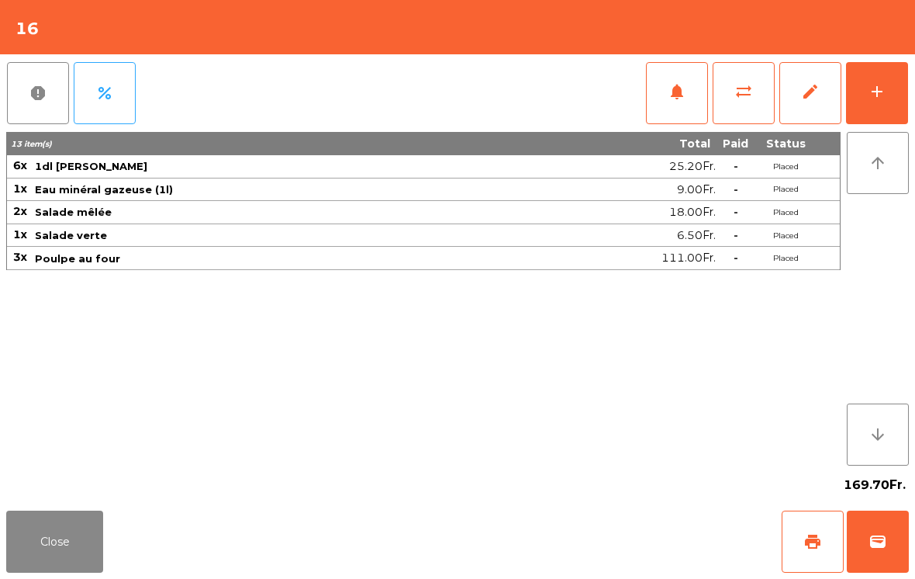
click at [43, 542] on button "Close" at bounding box center [54, 541] width 97 height 62
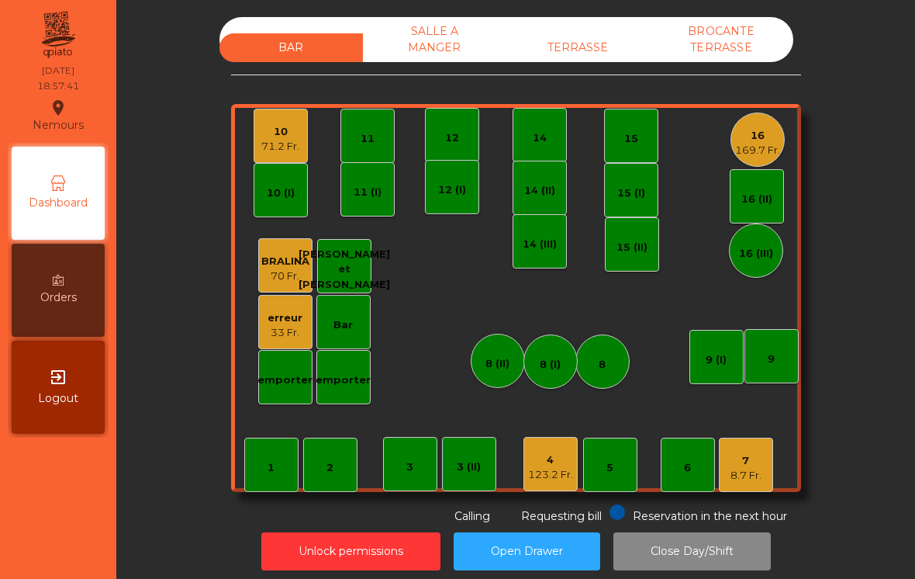
click at [278, 138] on div "10" at bounding box center [280, 132] width 38 height 16
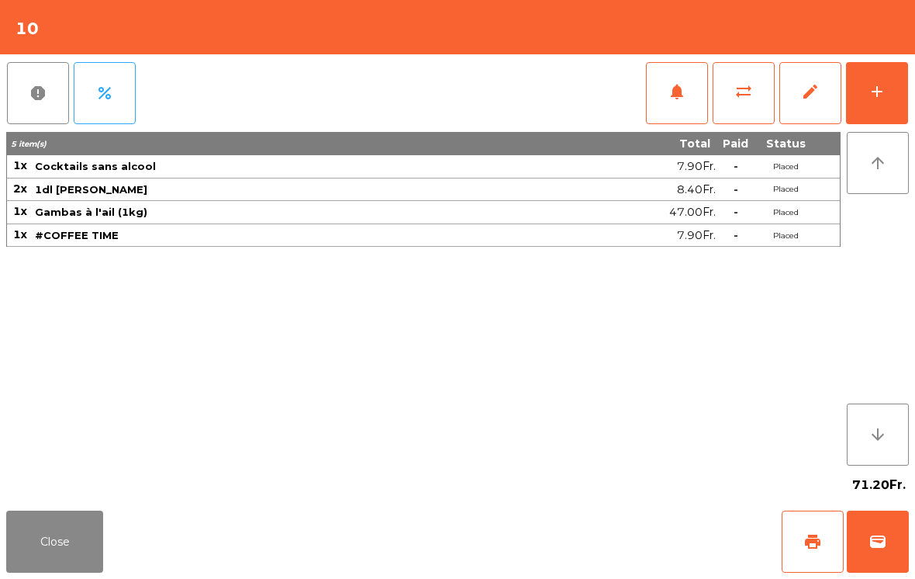
click at [897, 95] on button "add" at bounding box center [877, 93] width 62 height 62
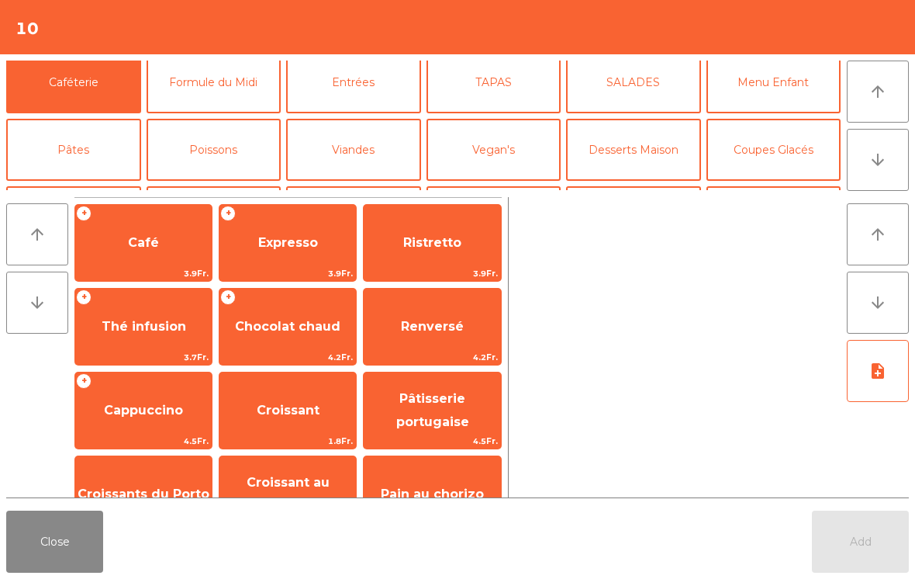
scroll to position [78, 0]
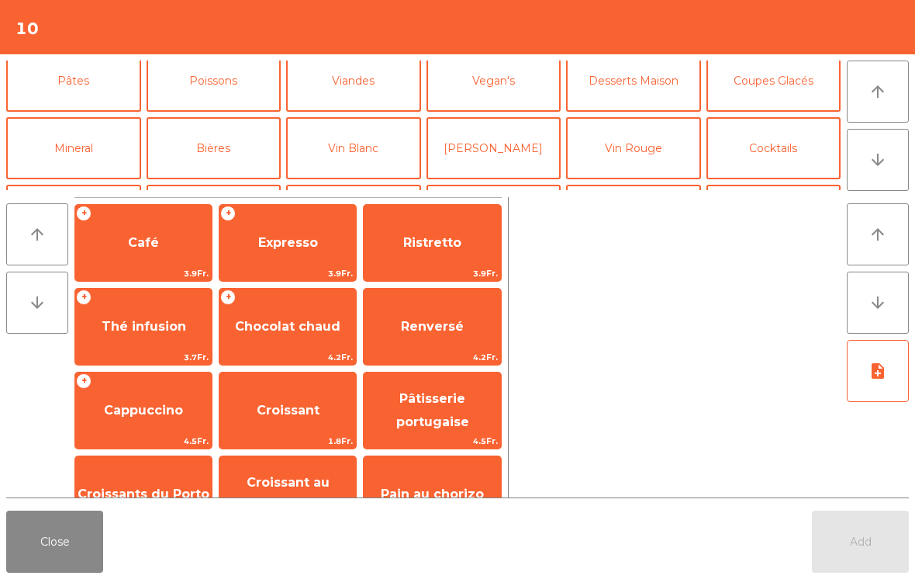
click at [506, 171] on button "[PERSON_NAME]" at bounding box center [494, 148] width 135 height 62
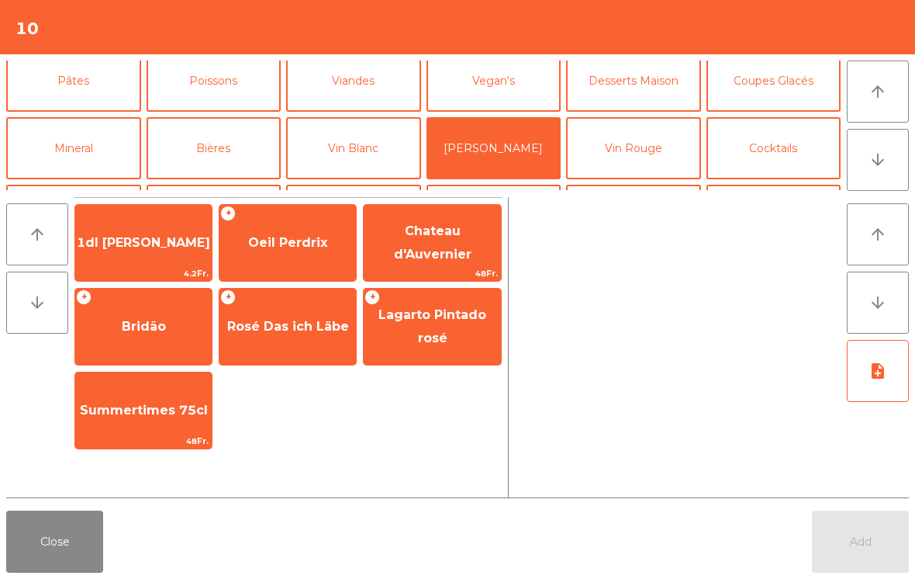
click at [164, 249] on span "1dl [PERSON_NAME]" at bounding box center [143, 242] width 133 height 15
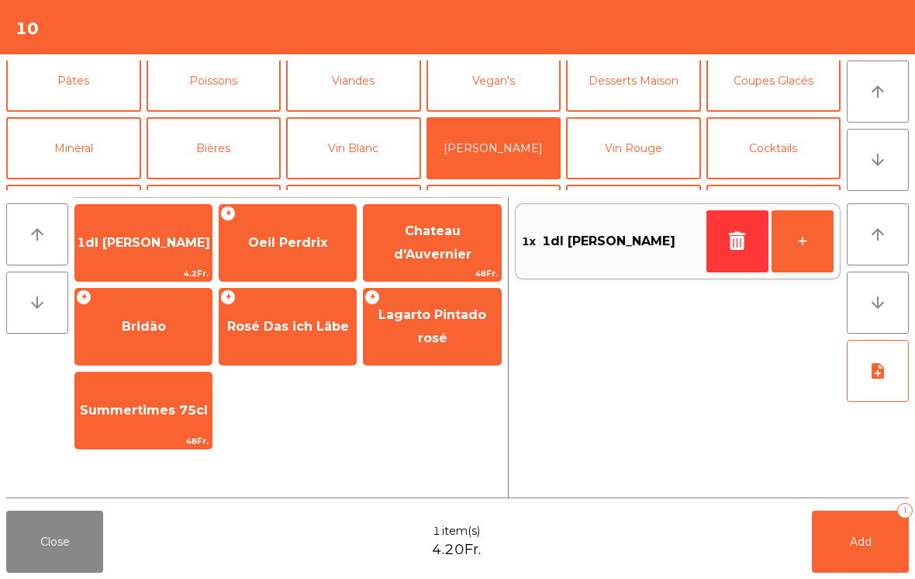
click at [833, 551] on button "Add 1" at bounding box center [860, 541] width 97 height 62
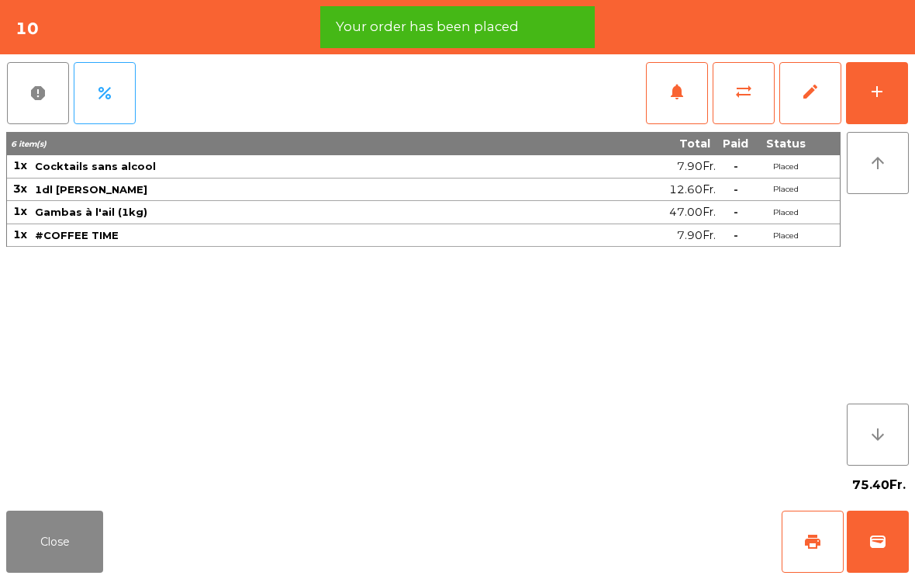
click at [65, 532] on button "Close" at bounding box center [54, 541] width 97 height 62
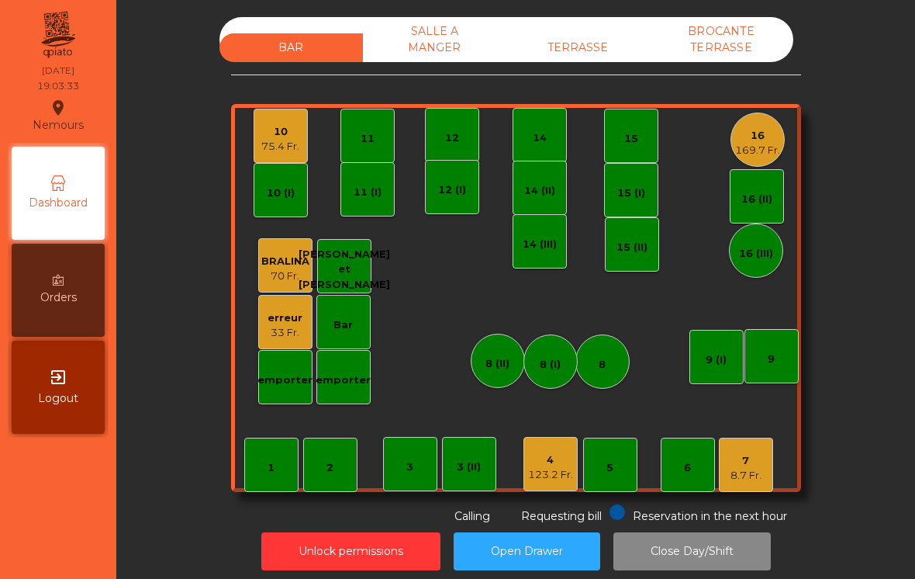
click at [754, 475] on div "8.7 Fr." at bounding box center [746, 476] width 31 height 16
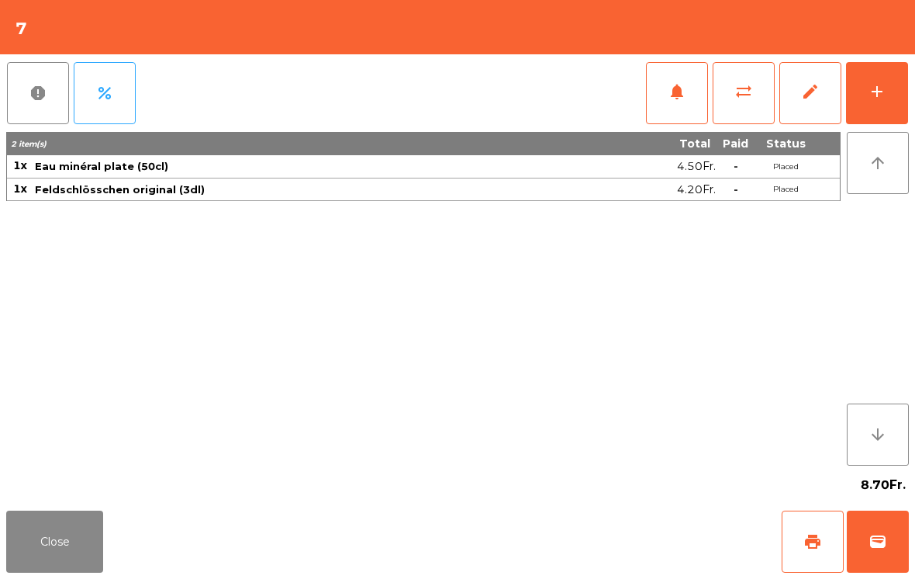
click at [883, 91] on div "add" at bounding box center [877, 91] width 19 height 19
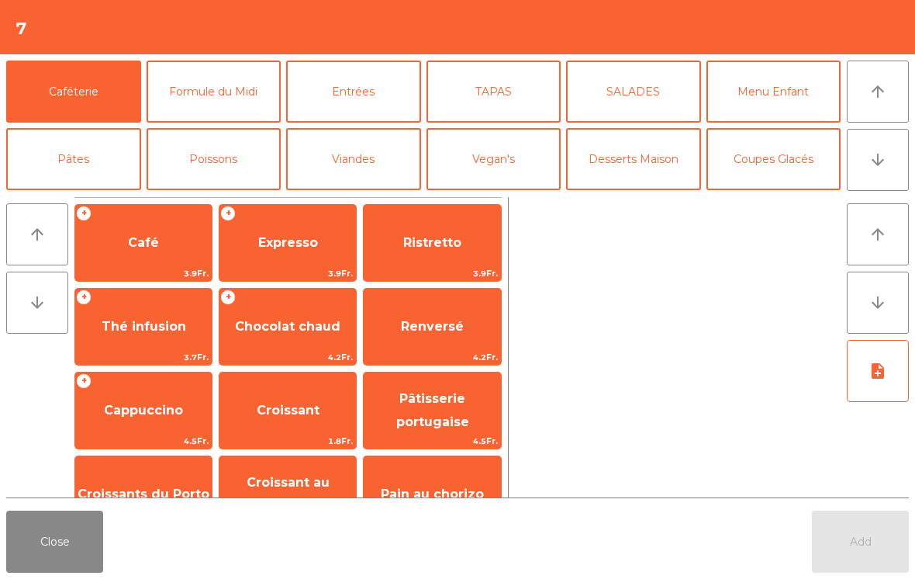
click at [364, 95] on button "Entrées" at bounding box center [353, 91] width 135 height 62
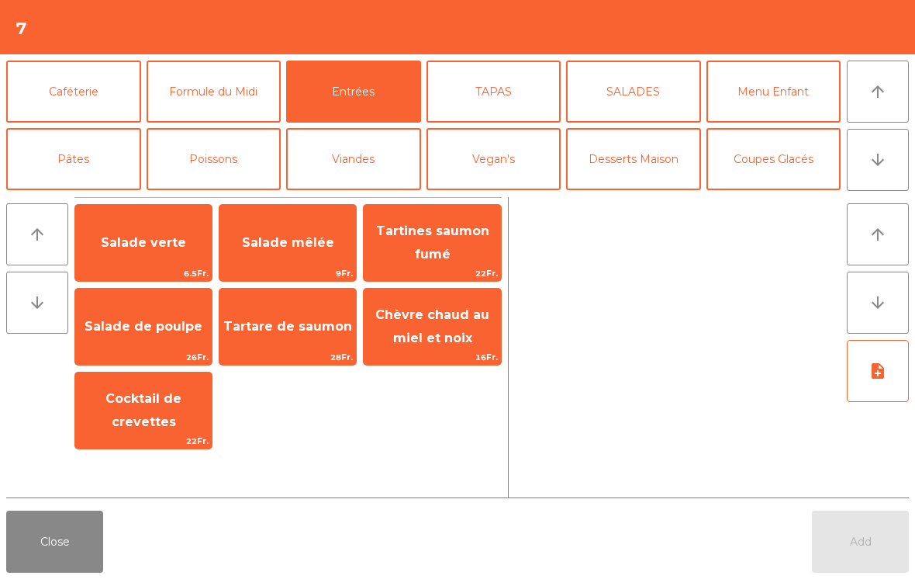
click at [447, 335] on span "Chèvre chaud au miel et noix" at bounding box center [432, 326] width 114 height 38
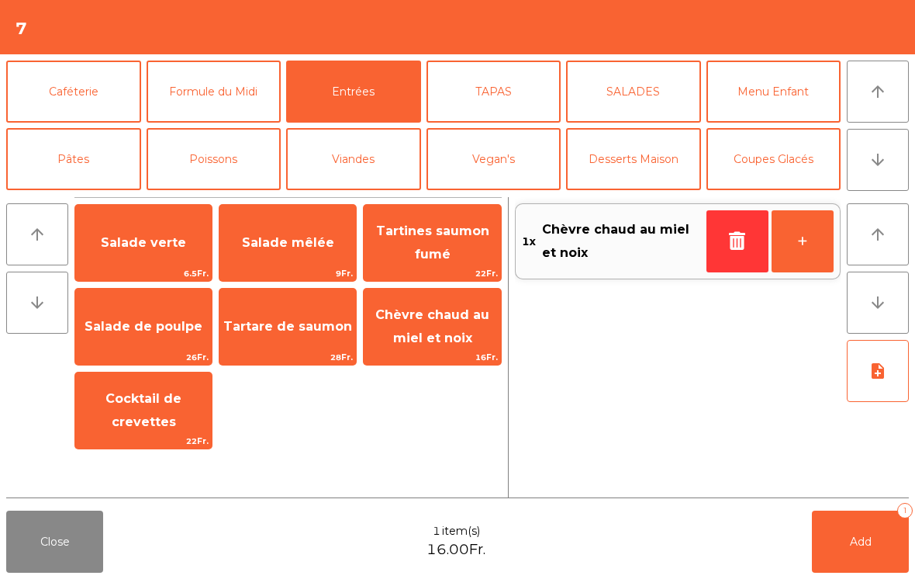
click at [71, 162] on button "Pâtes" at bounding box center [73, 159] width 135 height 62
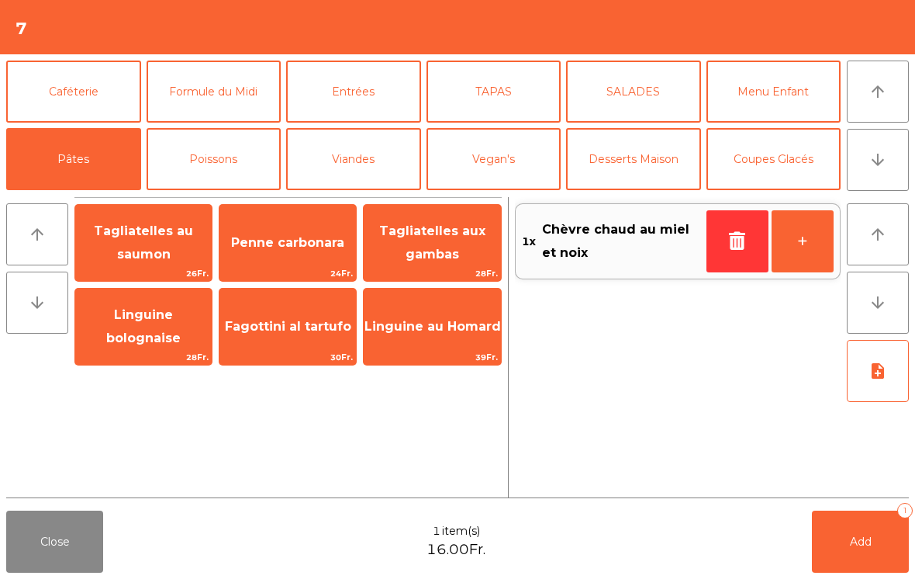
click at [164, 247] on span "Tagliatelles au saumon" at bounding box center [143, 242] width 99 height 38
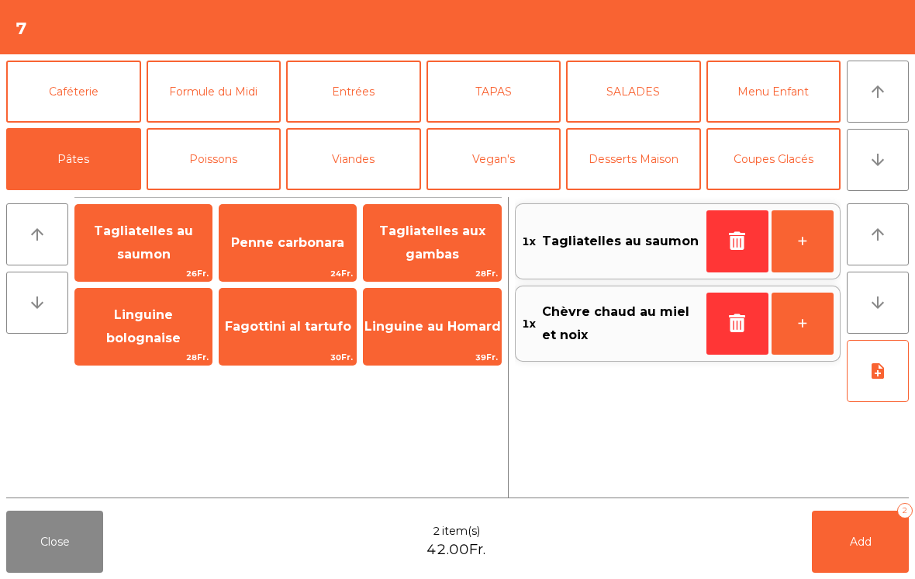
click at [150, 330] on span "Linguine bolognaise" at bounding box center [143, 326] width 74 height 38
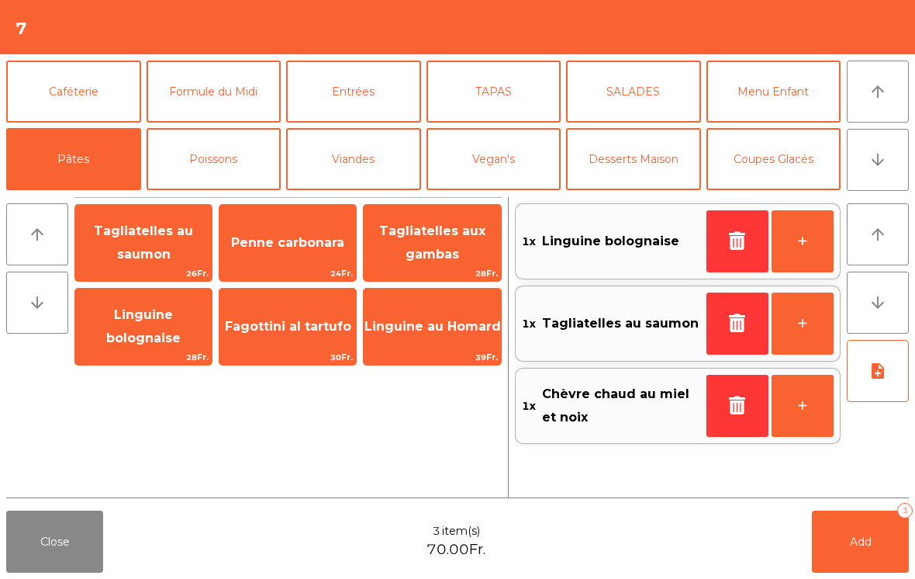
click at [886, 367] on icon "note_add" at bounding box center [878, 370] width 19 height 19
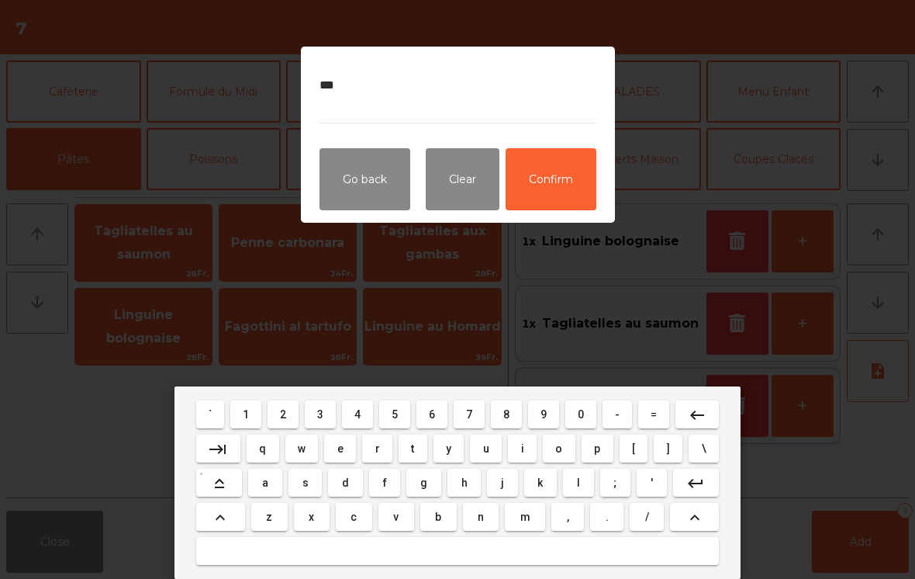
type textarea "****"
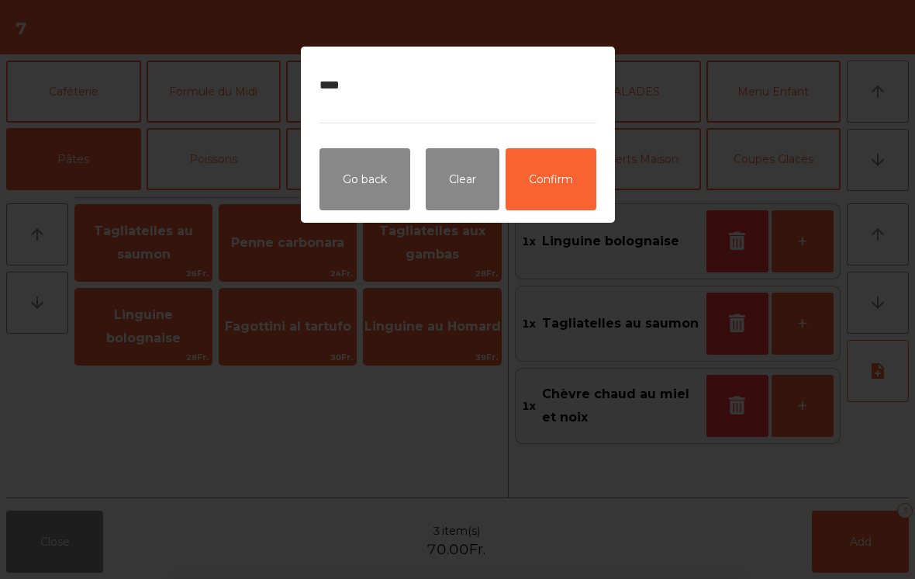
click at [563, 172] on button "Confirm" at bounding box center [551, 179] width 91 height 62
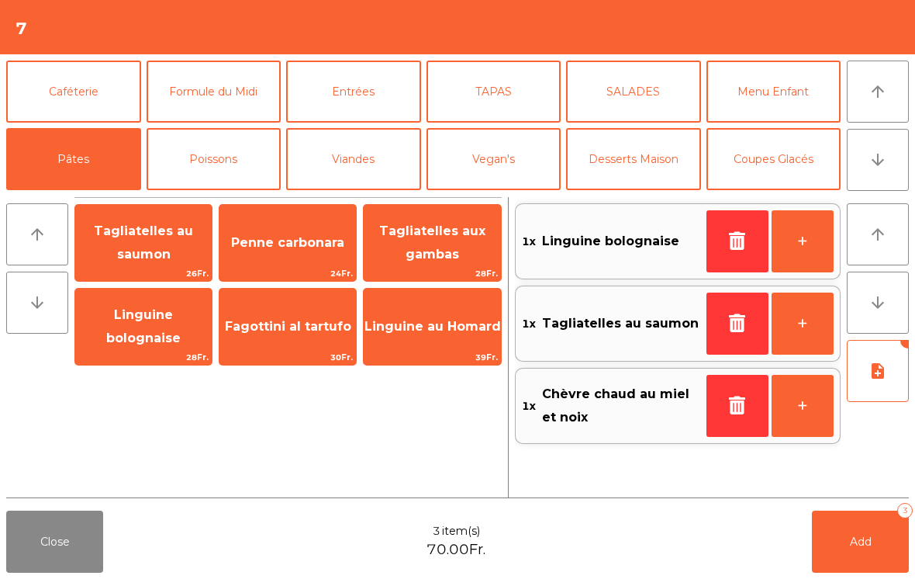
click at [860, 548] on span "Add" at bounding box center [861, 541] width 22 height 14
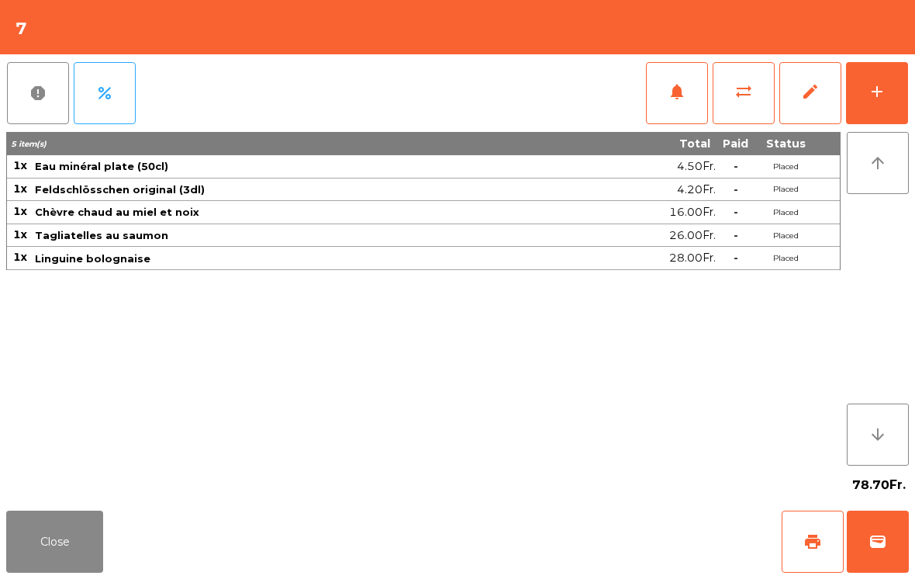
click at [872, 92] on div "add" at bounding box center [877, 91] width 19 height 19
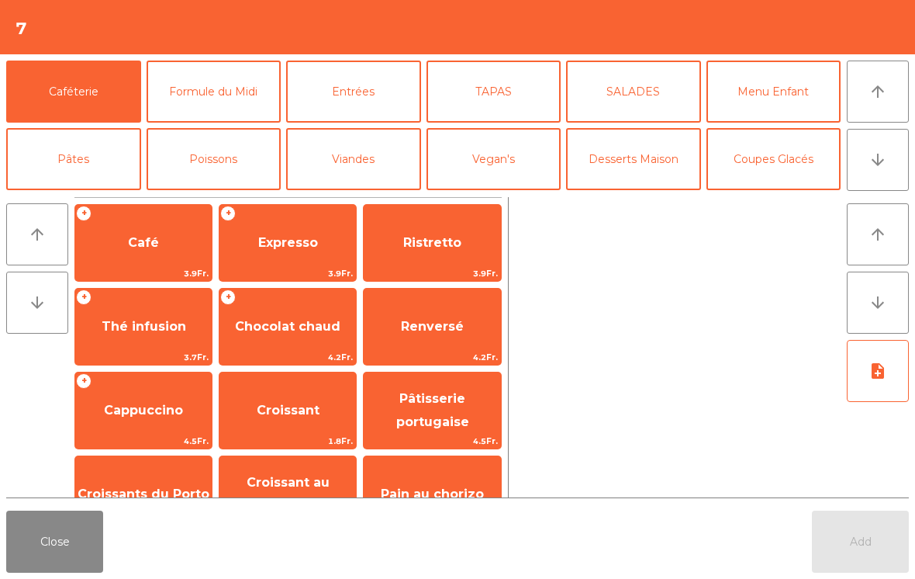
scroll to position [5, 0]
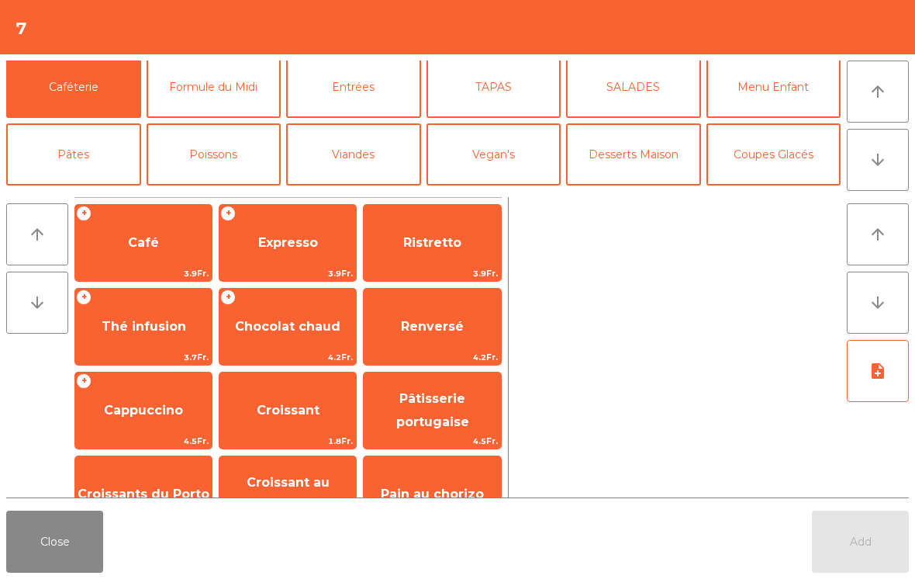
click at [223, 191] on button "Bières" at bounding box center [214, 222] width 135 height 62
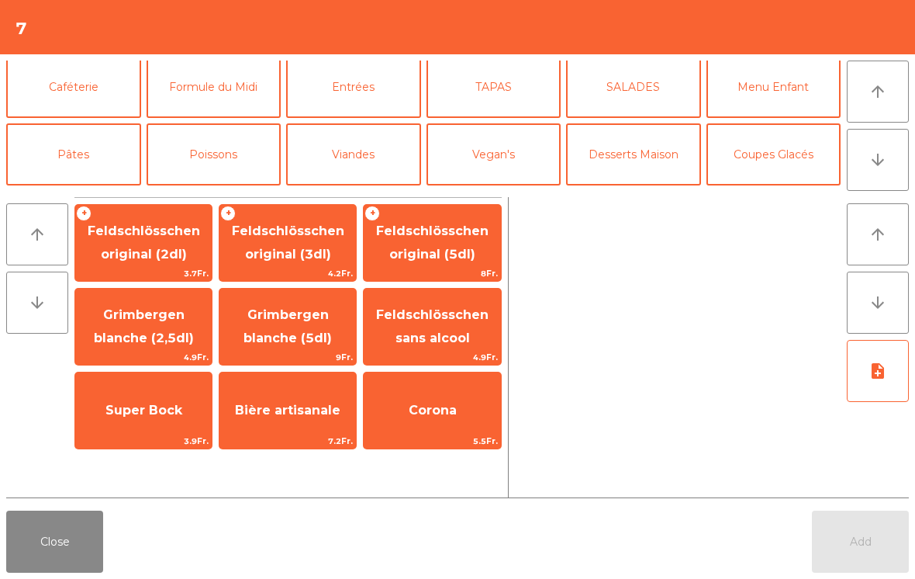
scroll to position [100, 0]
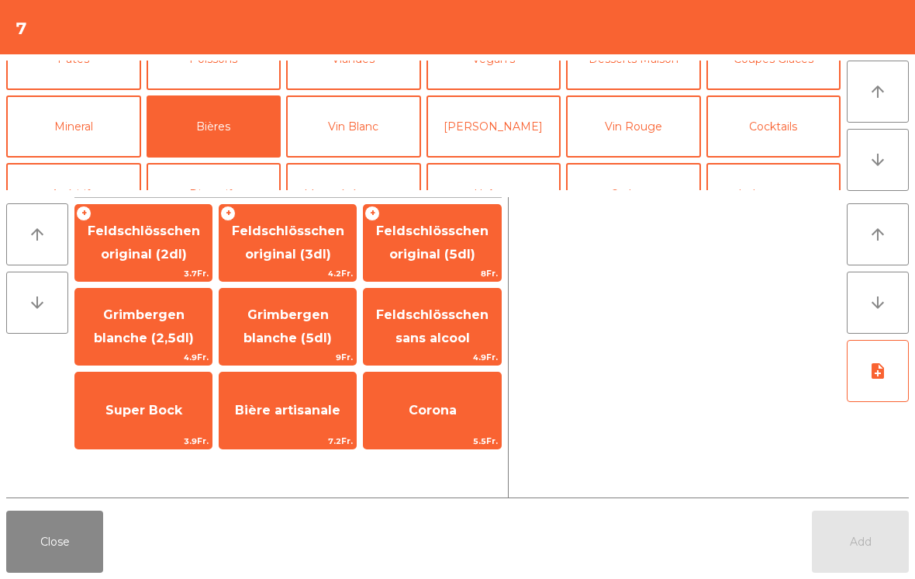
click at [441, 246] on span "Feldschlösschen original (5dl)" at bounding box center [432, 242] width 112 height 38
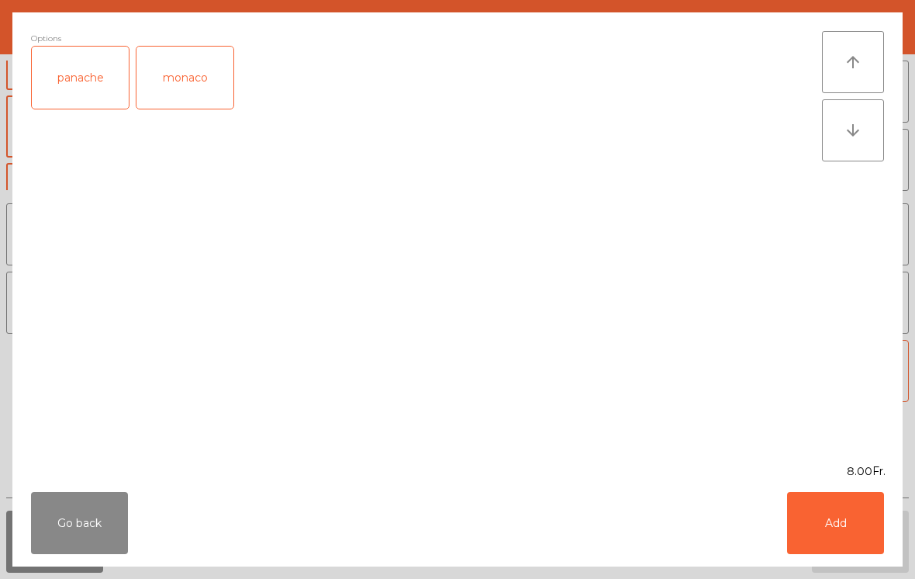
click at [852, 529] on button "Add" at bounding box center [835, 523] width 97 height 62
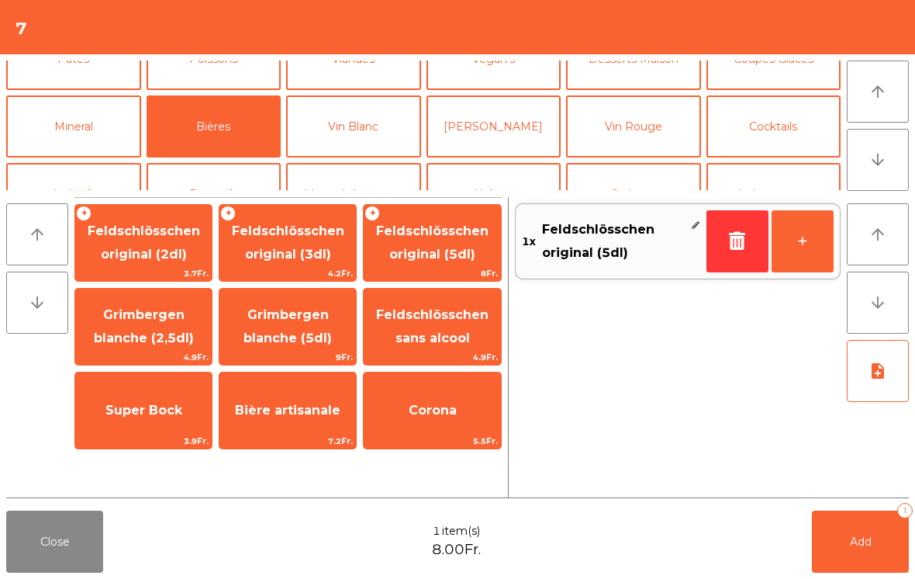
click at [894, 541] on button "Add 1" at bounding box center [860, 541] width 97 height 62
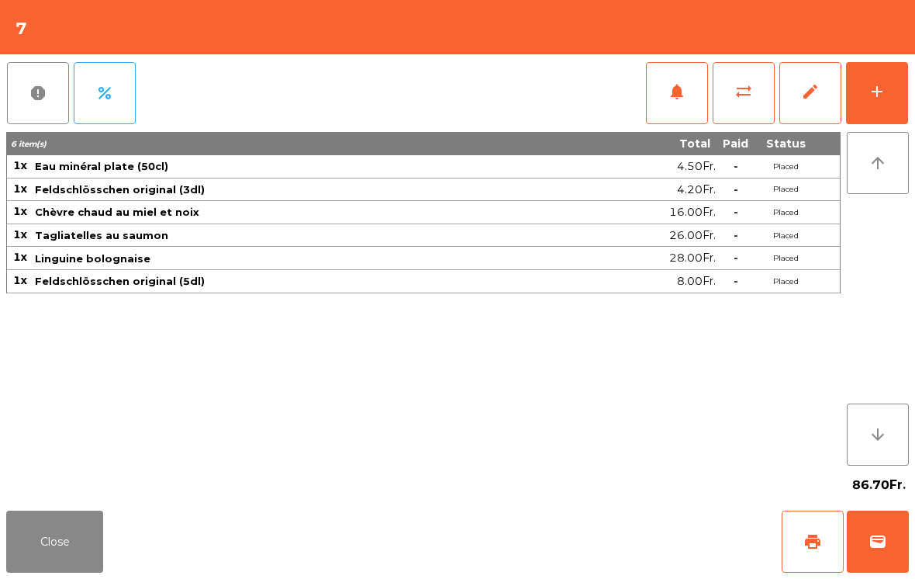
click at [69, 543] on button "Close" at bounding box center [54, 541] width 97 height 62
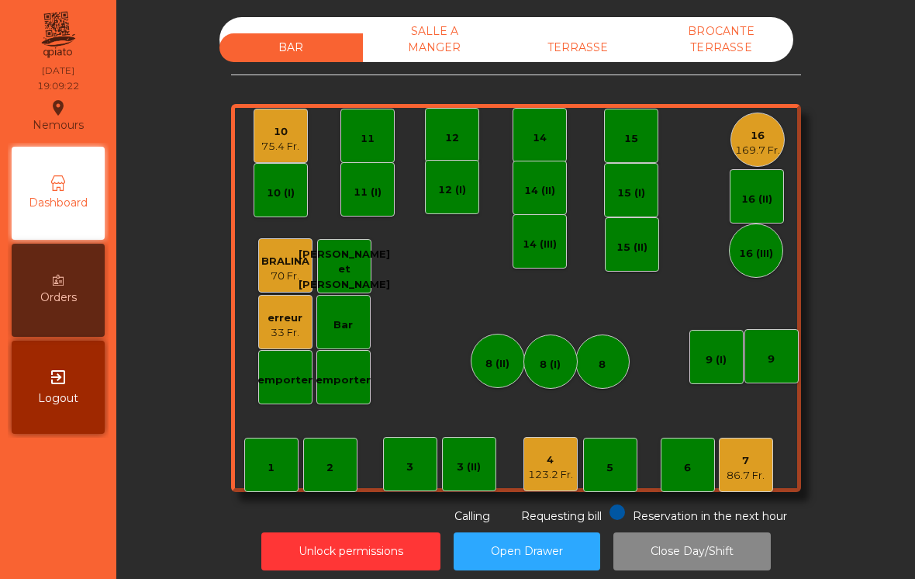
click at [759, 150] on div "169.7 Fr." at bounding box center [757, 151] width 45 height 16
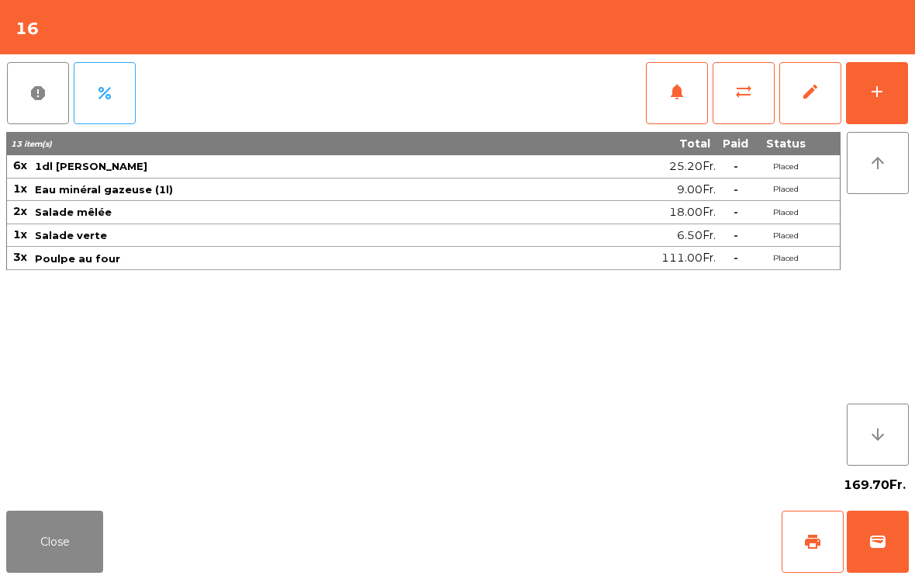
click at [886, 136] on button "arrow_upward" at bounding box center [878, 163] width 62 height 62
click at [883, 98] on div "add" at bounding box center [877, 91] width 19 height 19
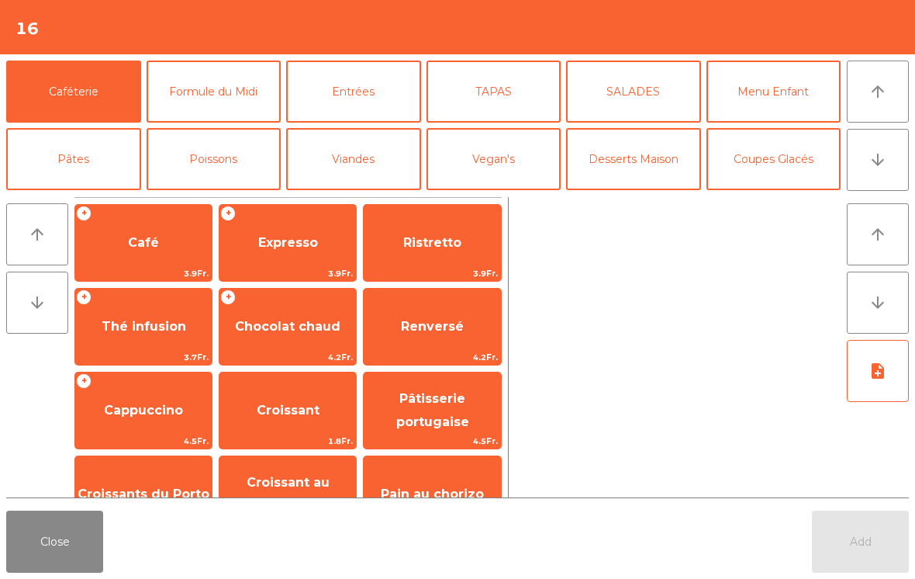
click at [880, 190] on button "arrow_downward" at bounding box center [878, 160] width 62 height 62
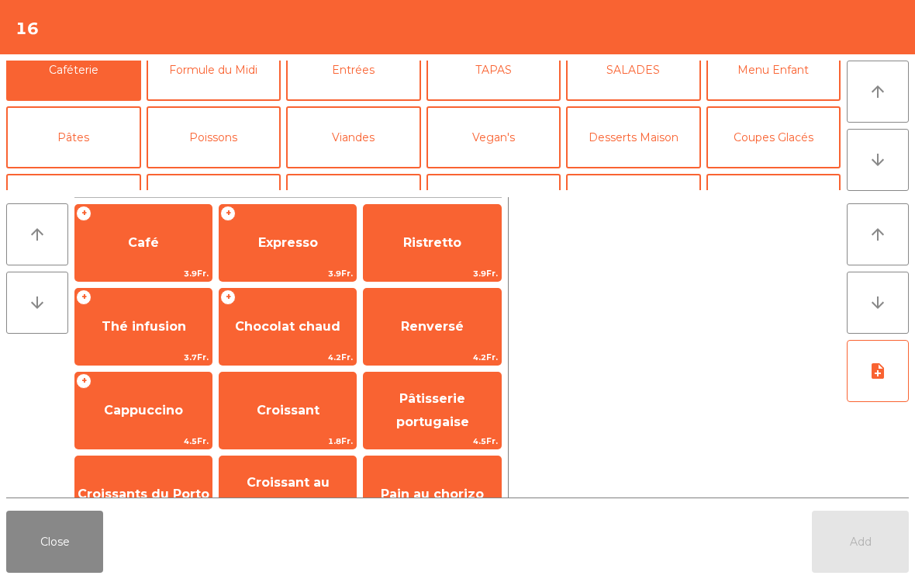
scroll to position [135, 0]
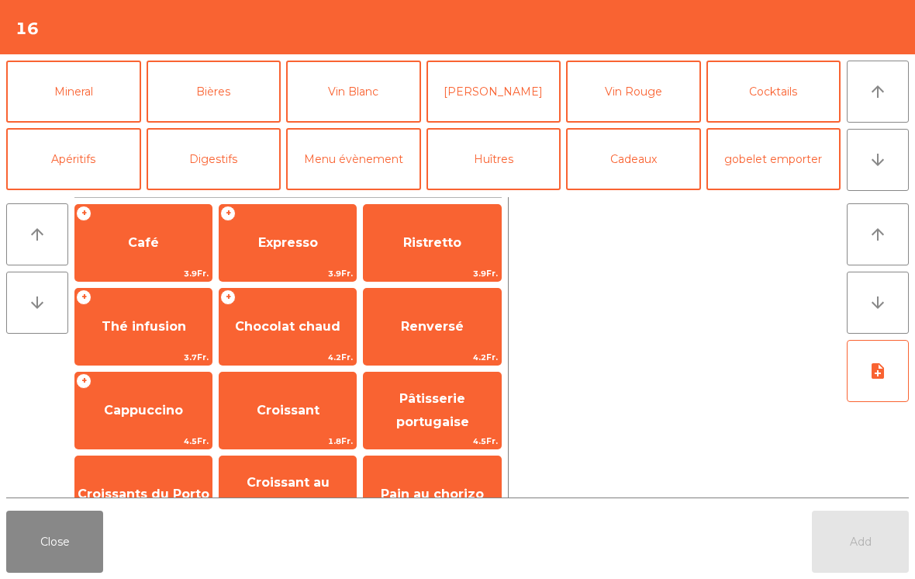
click at [514, 96] on button "[PERSON_NAME]" at bounding box center [494, 91] width 135 height 62
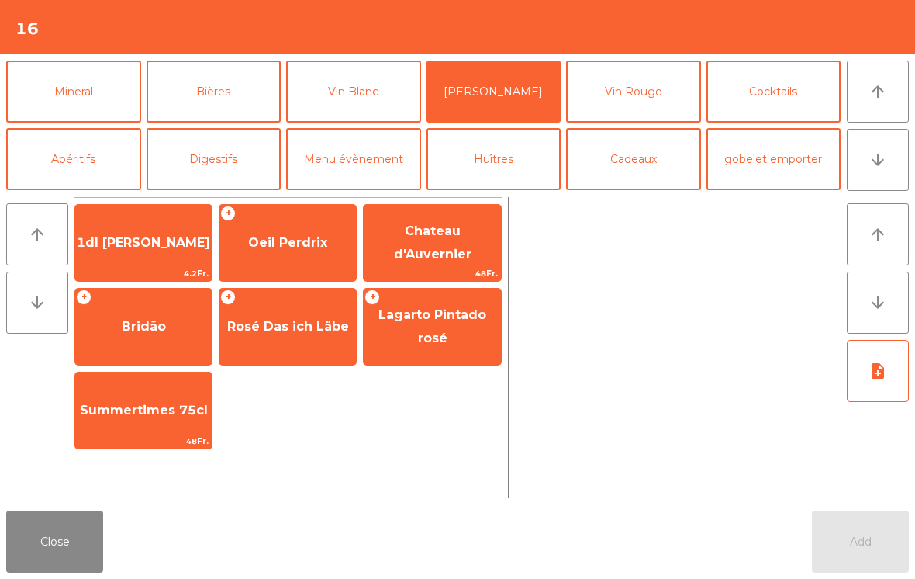
click at [155, 236] on span "1dl [PERSON_NAME]" at bounding box center [143, 242] width 133 height 15
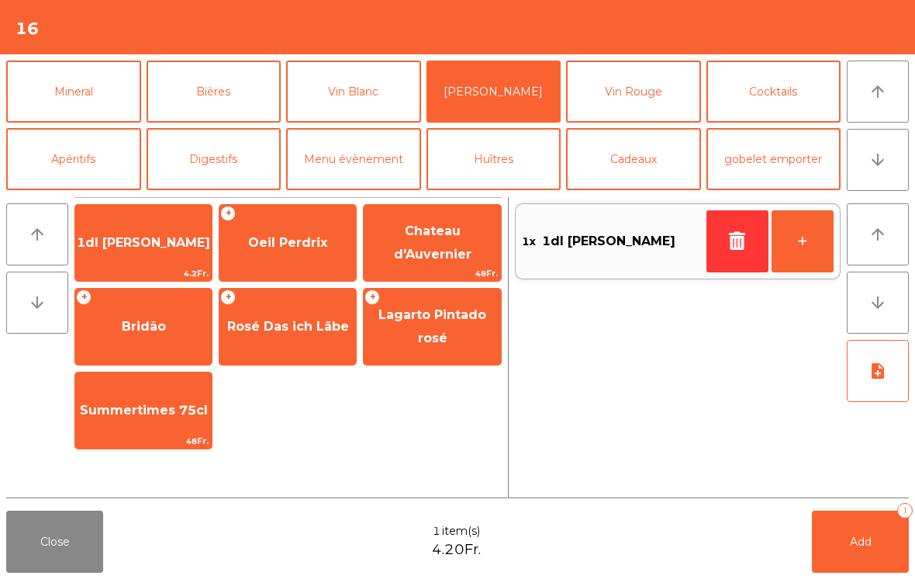
click at [816, 239] on button "+" at bounding box center [803, 241] width 62 height 62
click at [815, 239] on button "+" at bounding box center [803, 241] width 62 height 62
click at [792, 242] on button "+" at bounding box center [803, 241] width 62 height 62
click at [791, 241] on button "+" at bounding box center [803, 241] width 62 height 62
click at [831, 548] on button "Add 5" at bounding box center [860, 541] width 97 height 62
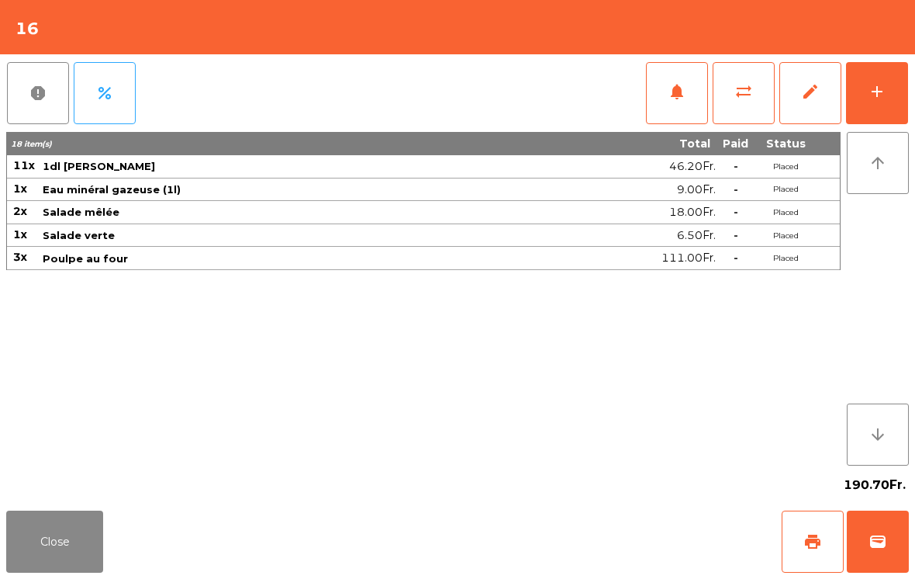
click at [40, 557] on button "Close" at bounding box center [54, 541] width 97 height 62
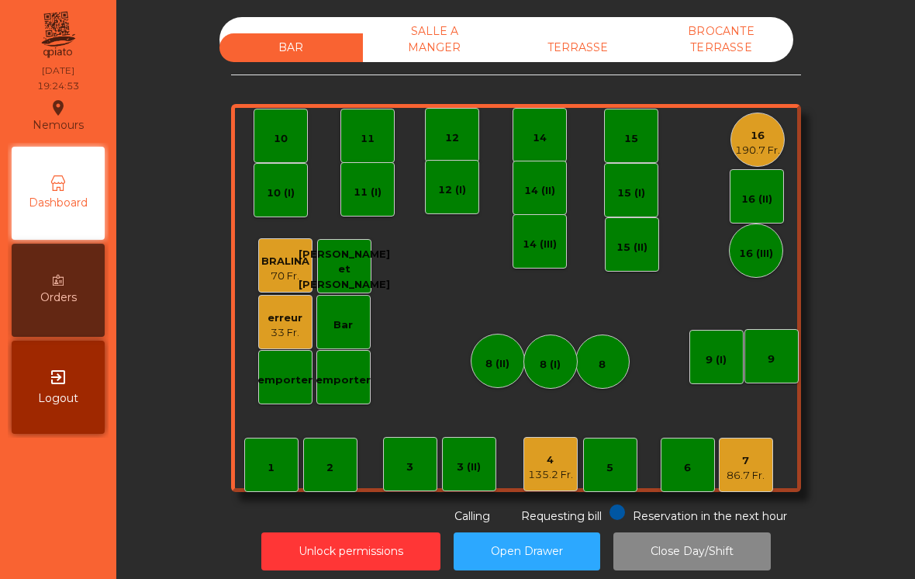
click at [754, 464] on div "7" at bounding box center [746, 461] width 38 height 16
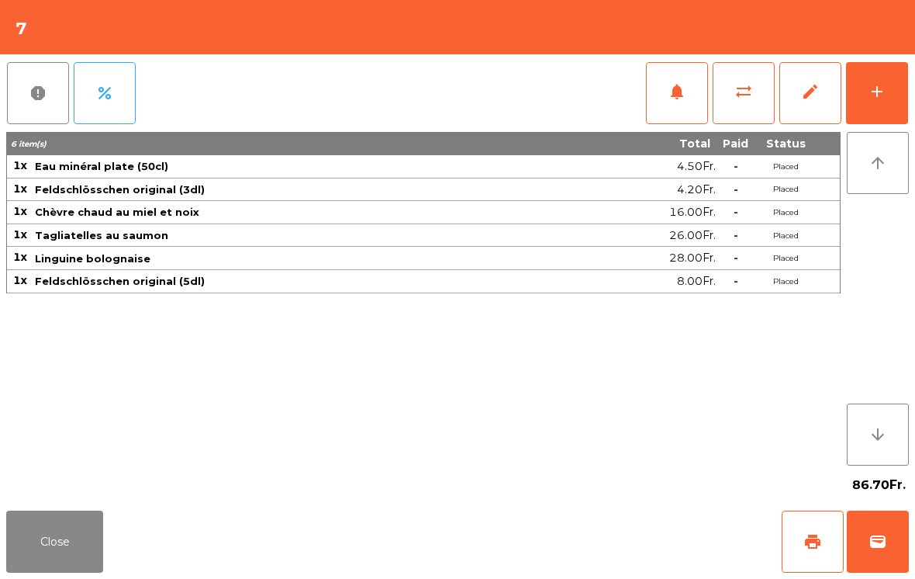
click at [672, 102] on button "notifications" at bounding box center [677, 93] width 62 height 62
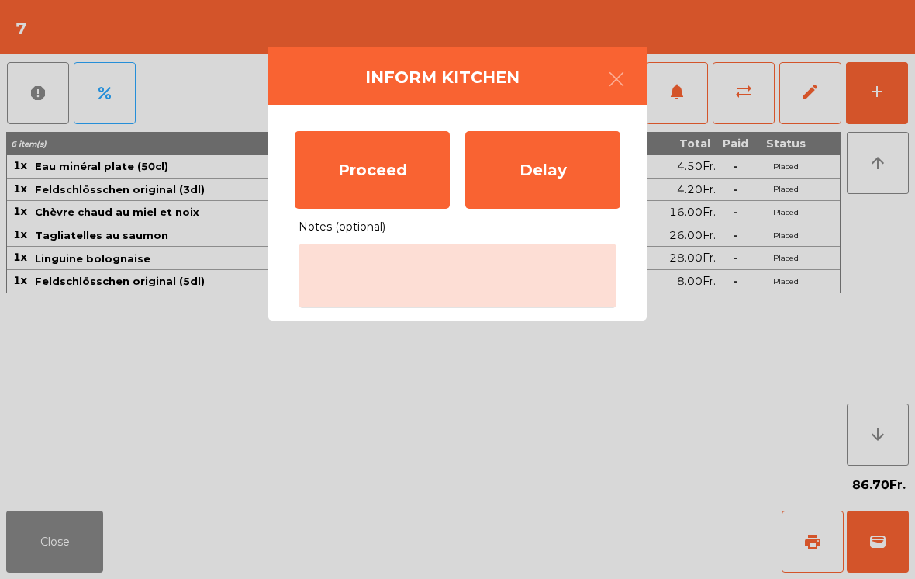
click at [399, 178] on div "Proceed" at bounding box center [372, 170] width 155 height 78
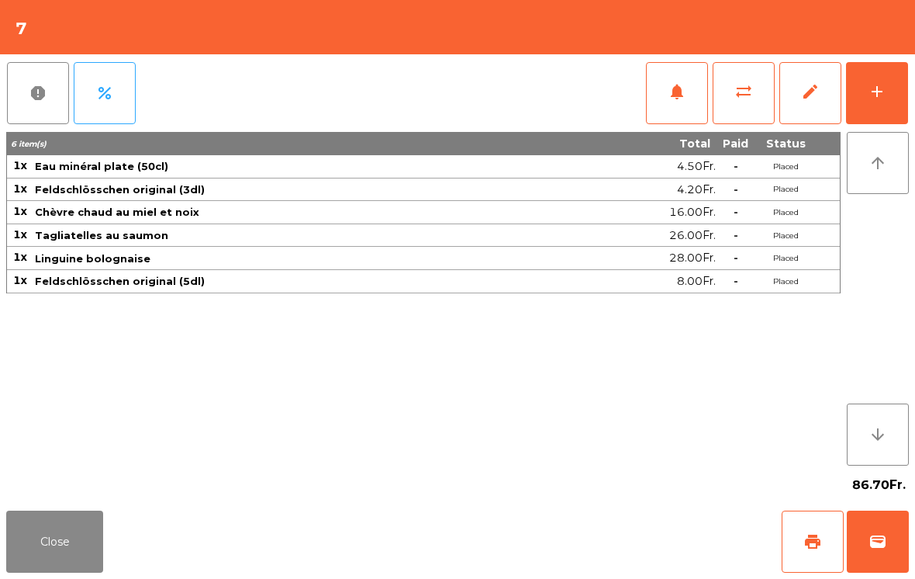
click at [56, 529] on button "Close" at bounding box center [54, 541] width 97 height 62
click at [878, 92] on div "add" at bounding box center [877, 91] width 19 height 19
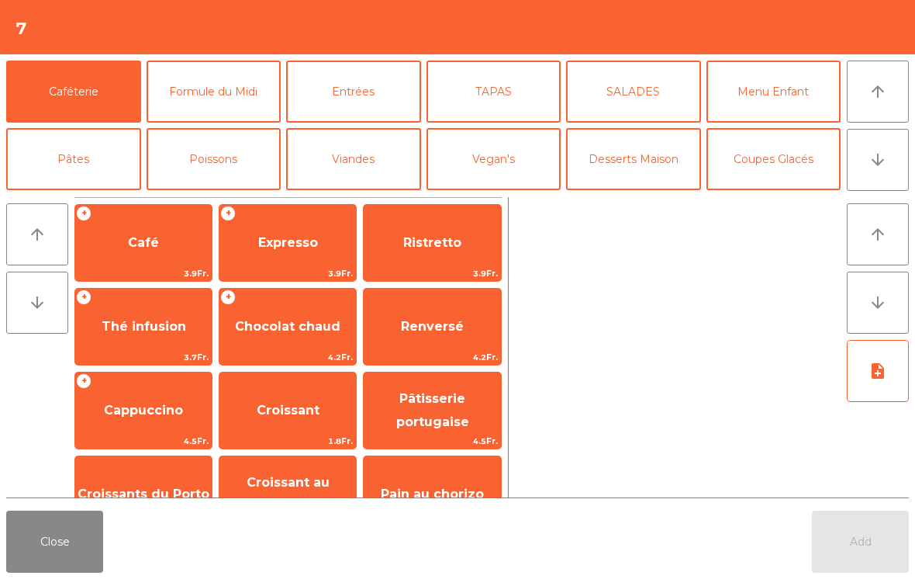
scroll to position [86, 0]
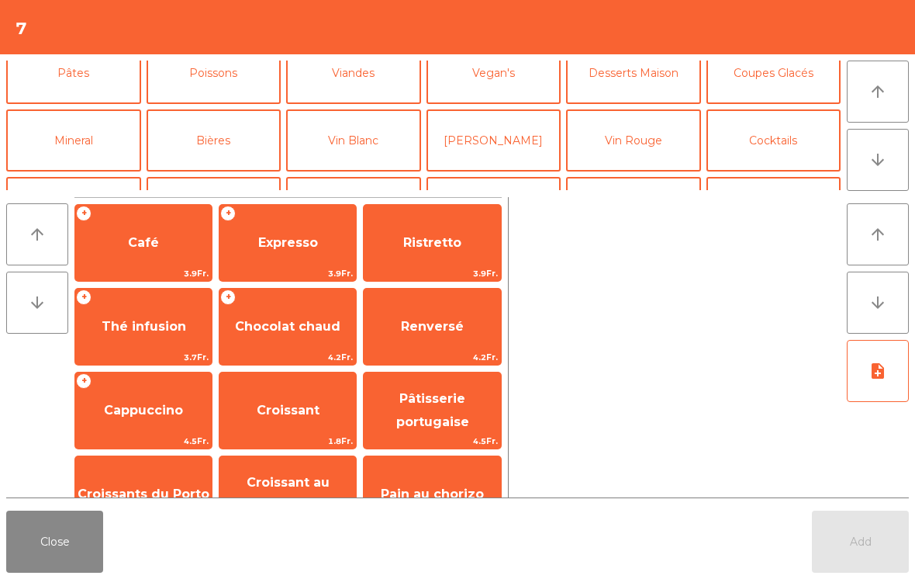
click at [224, 118] on button "Bières" at bounding box center [214, 140] width 135 height 62
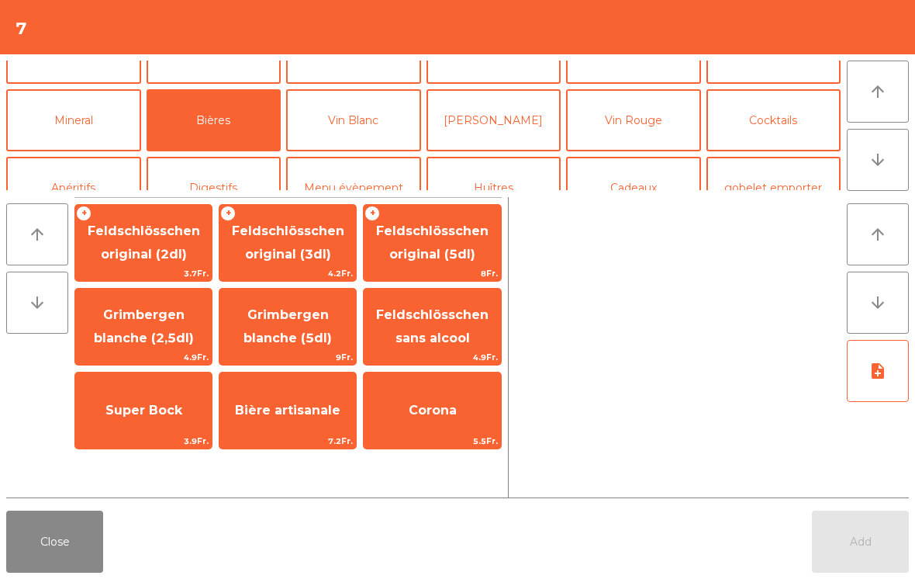
click at [476, 250] on span "Feldschlösschen original (5dl)" at bounding box center [432, 243] width 136 height 66
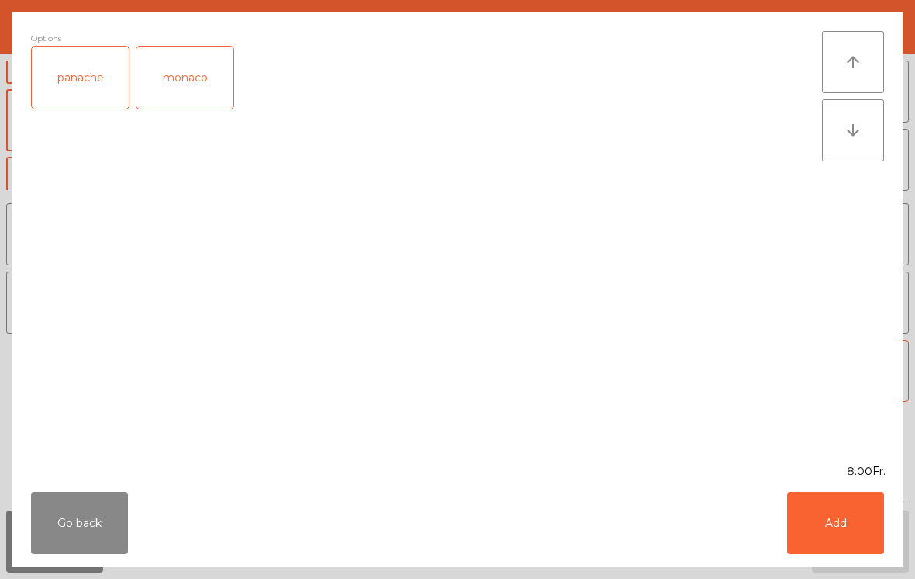
click at [833, 528] on button "Add" at bounding box center [835, 523] width 97 height 62
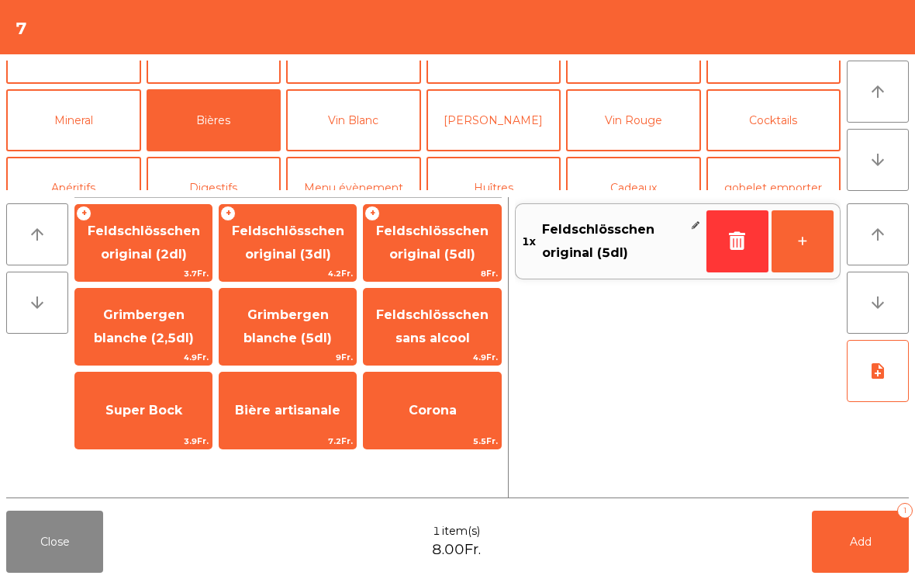
click at [861, 551] on button "Add 1" at bounding box center [860, 541] width 97 height 62
